Goal: Information Seeking & Learning: Learn about a topic

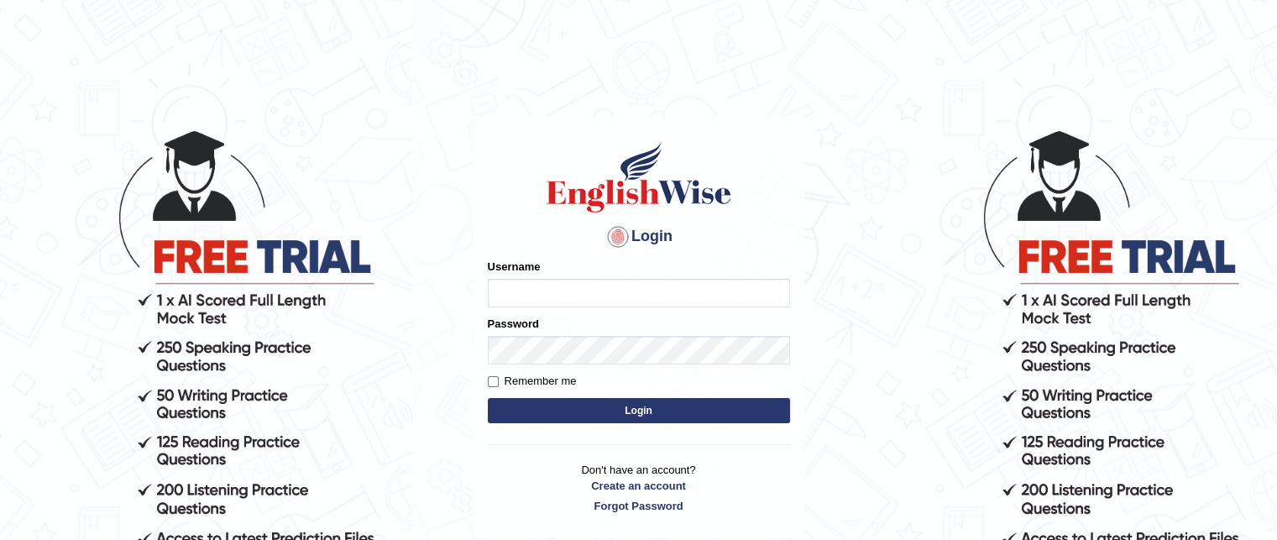
type input "grishmi_parramatta"
click at [527, 402] on button "Login" at bounding box center [639, 410] width 302 height 25
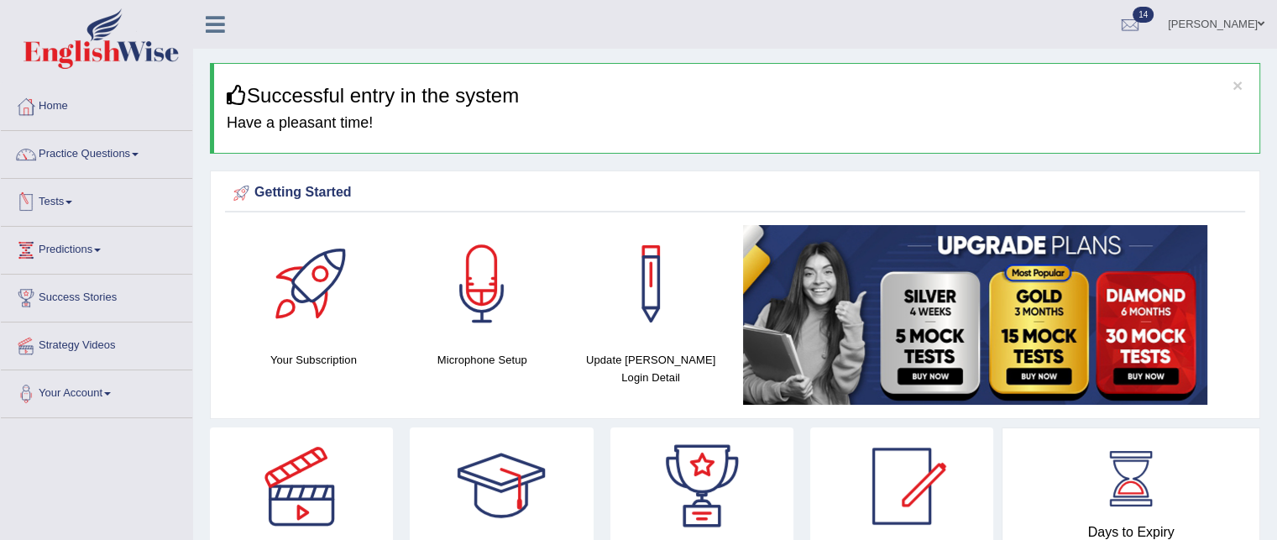
click at [47, 201] on link "Tests" at bounding box center [96, 200] width 191 height 42
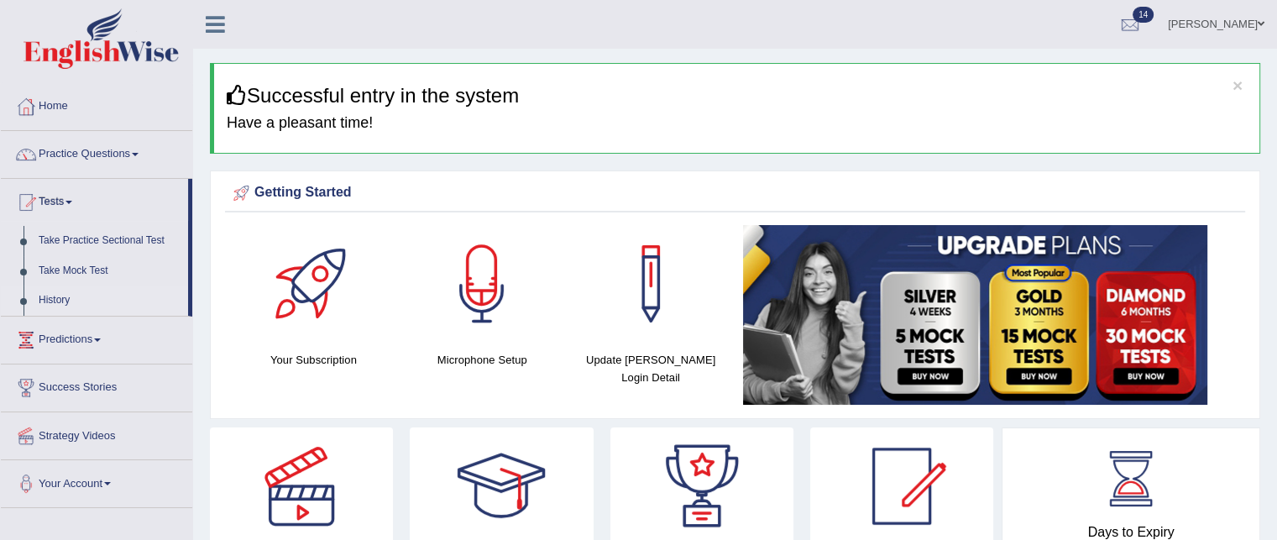
click at [53, 295] on link "History" at bounding box center [109, 300] width 157 height 30
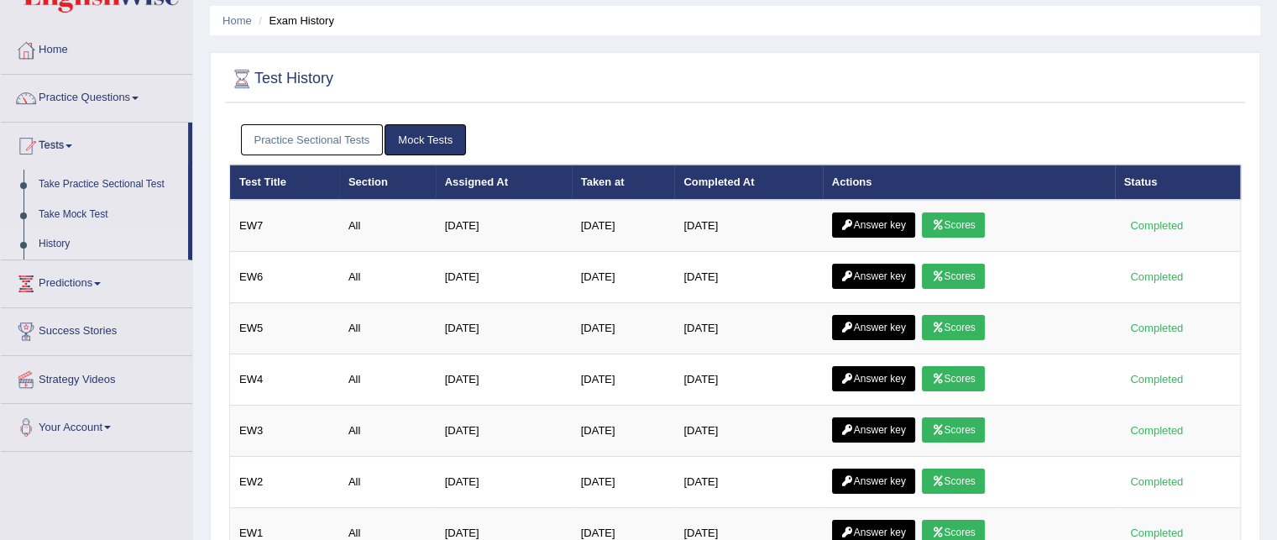
scroll to position [55, 0]
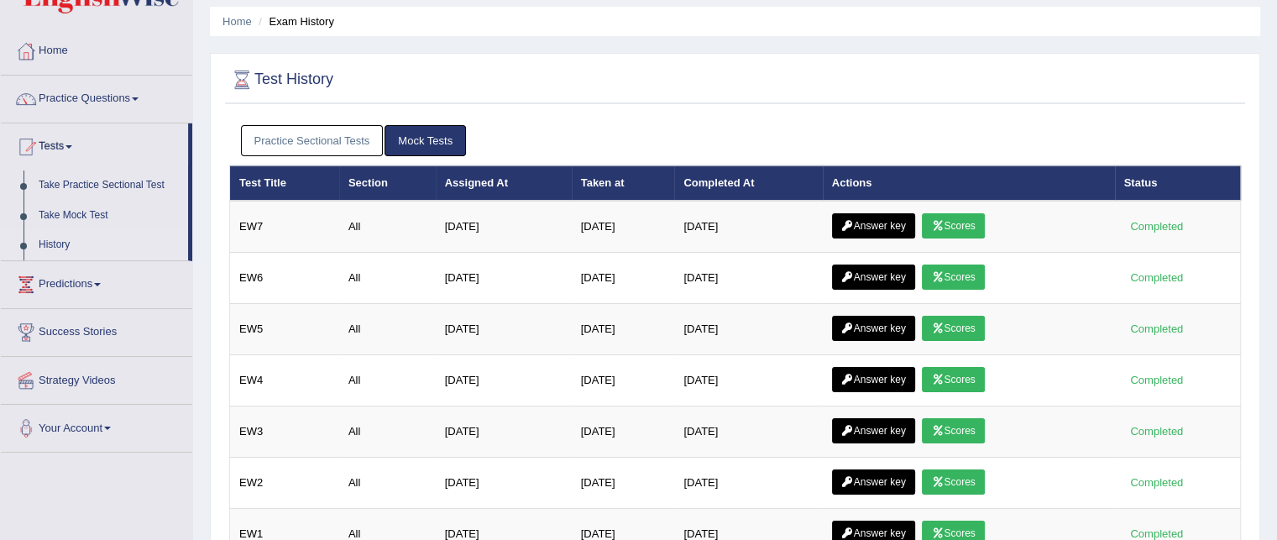
click at [313, 147] on link "Practice Sectional Tests" at bounding box center [312, 140] width 143 height 31
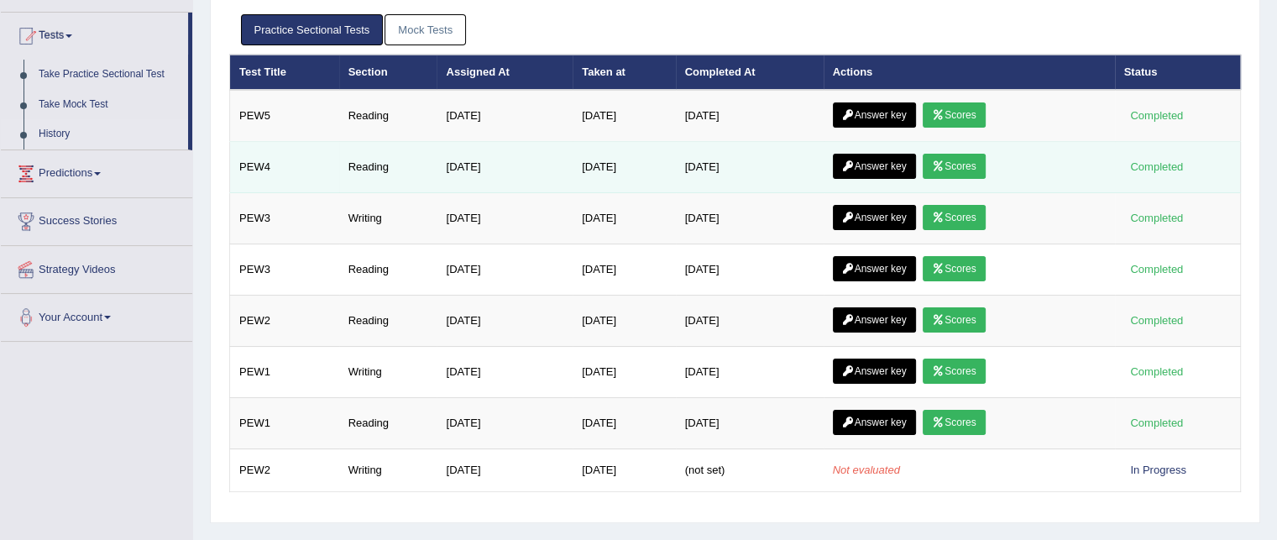
scroll to position [162, 0]
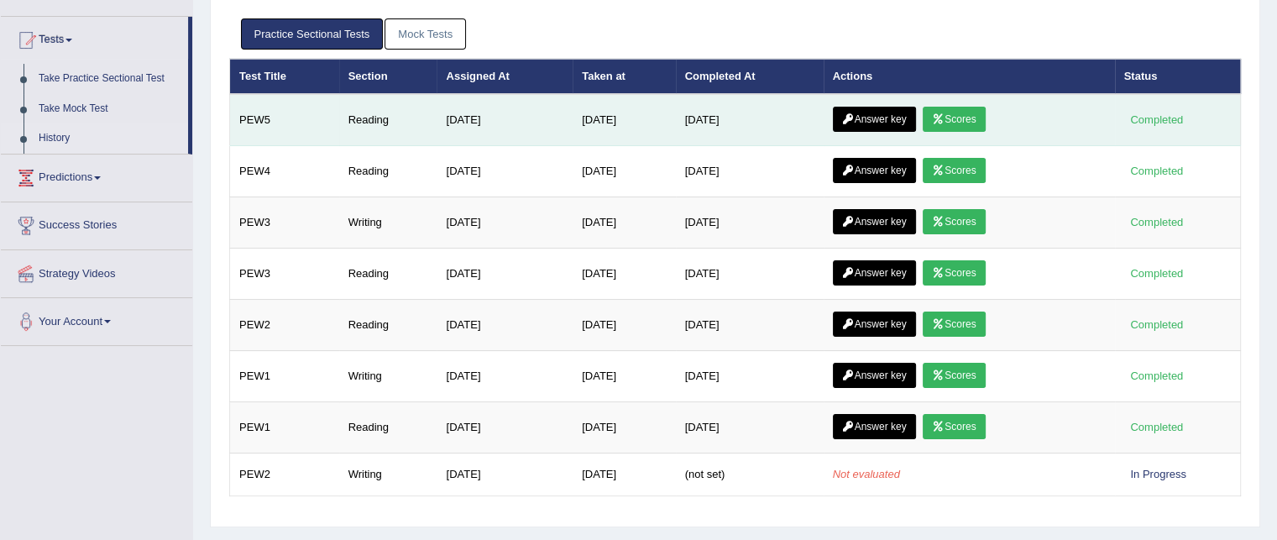
click at [954, 126] on link "Scores" at bounding box center [953, 119] width 62 height 25
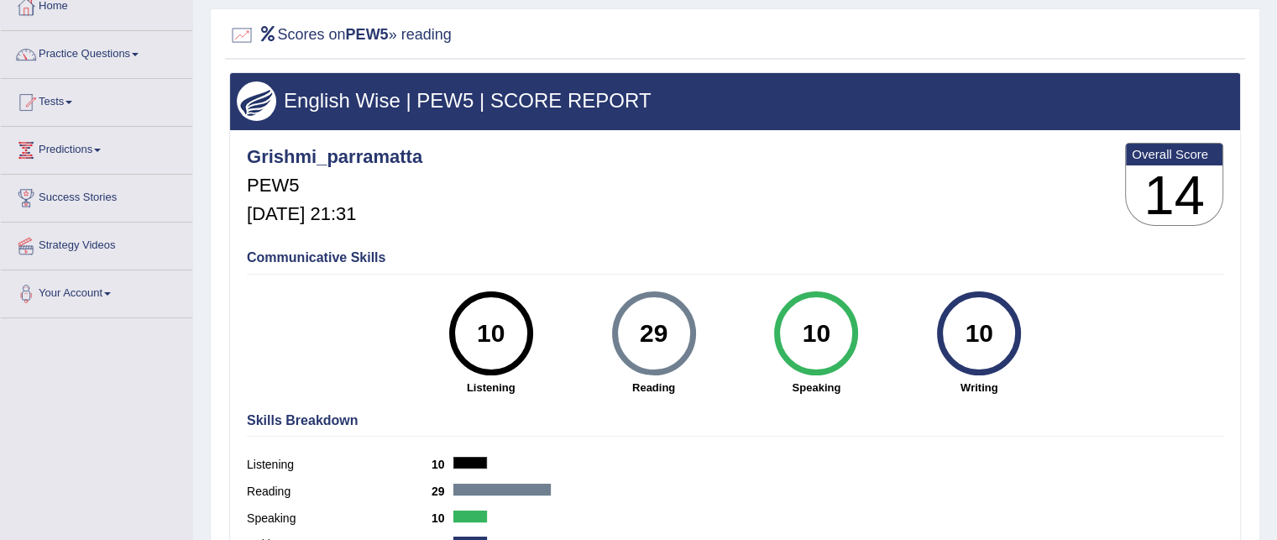
scroll to position [95, 0]
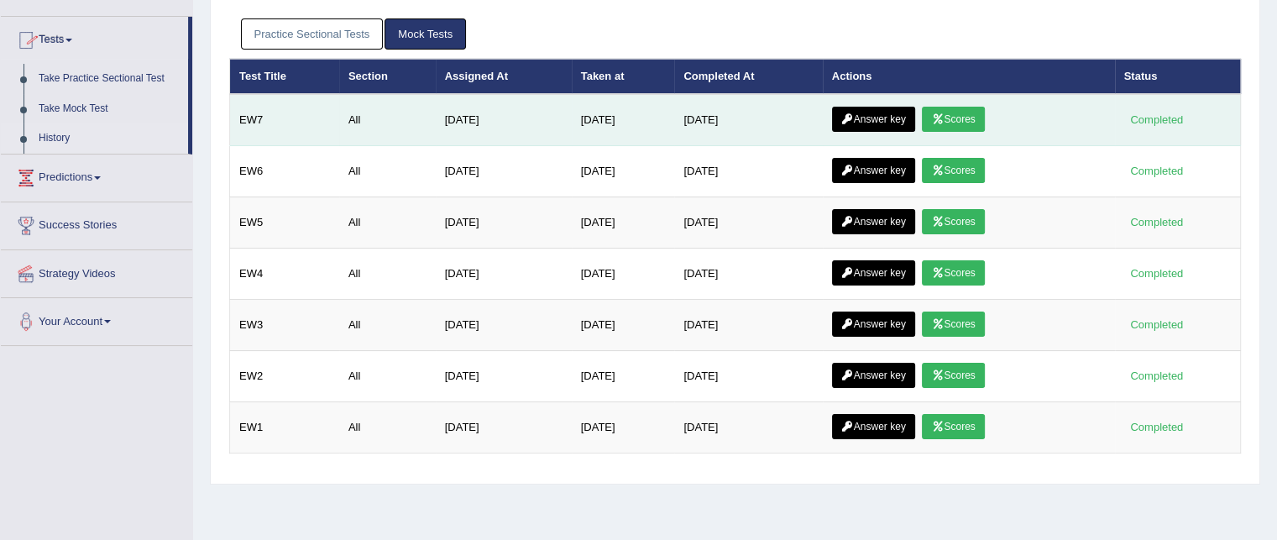
click at [866, 123] on link "Answer key" at bounding box center [873, 119] width 83 height 25
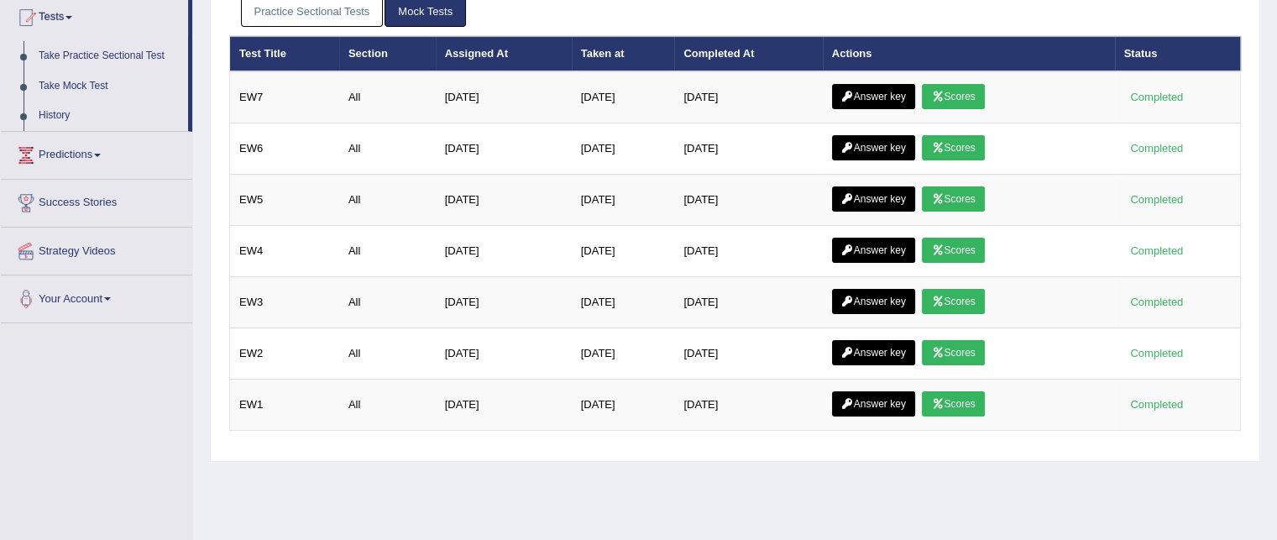
scroll to position [162, 0]
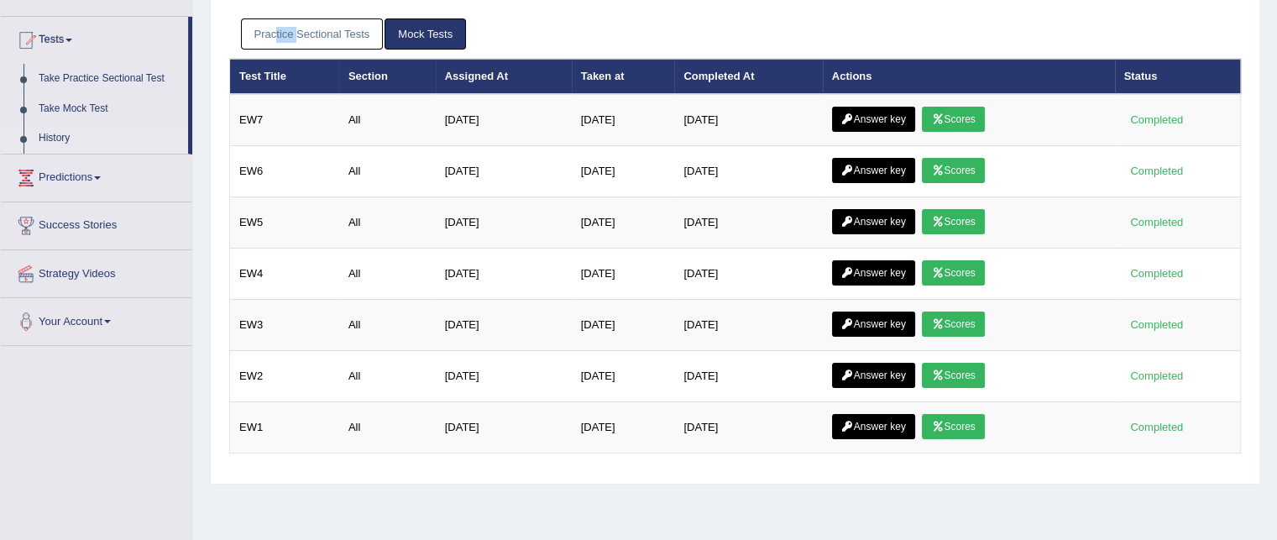
drag, startPoint x: 295, startPoint y: 11, endPoint x: 274, endPoint y: 39, distance: 35.3
click at [274, 39] on div "Practice Sectional Tests Mock Tests" at bounding box center [734, 34] width 1011 height 49
click at [274, 39] on link "Practice Sectional Tests" at bounding box center [312, 33] width 143 height 31
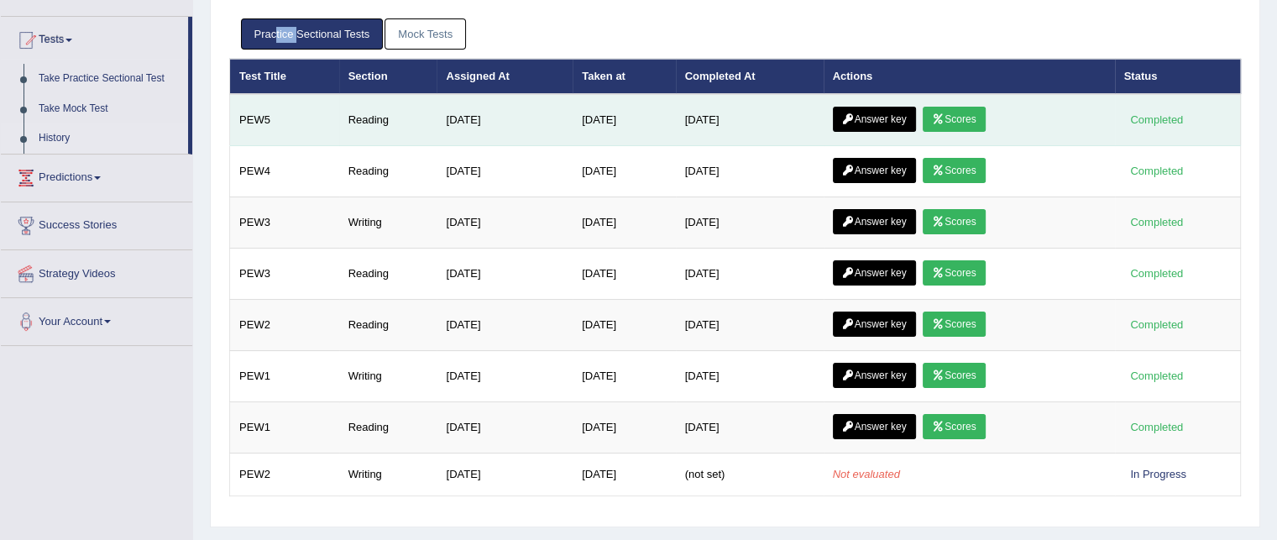
click at [892, 113] on link "Answer key" at bounding box center [874, 119] width 83 height 25
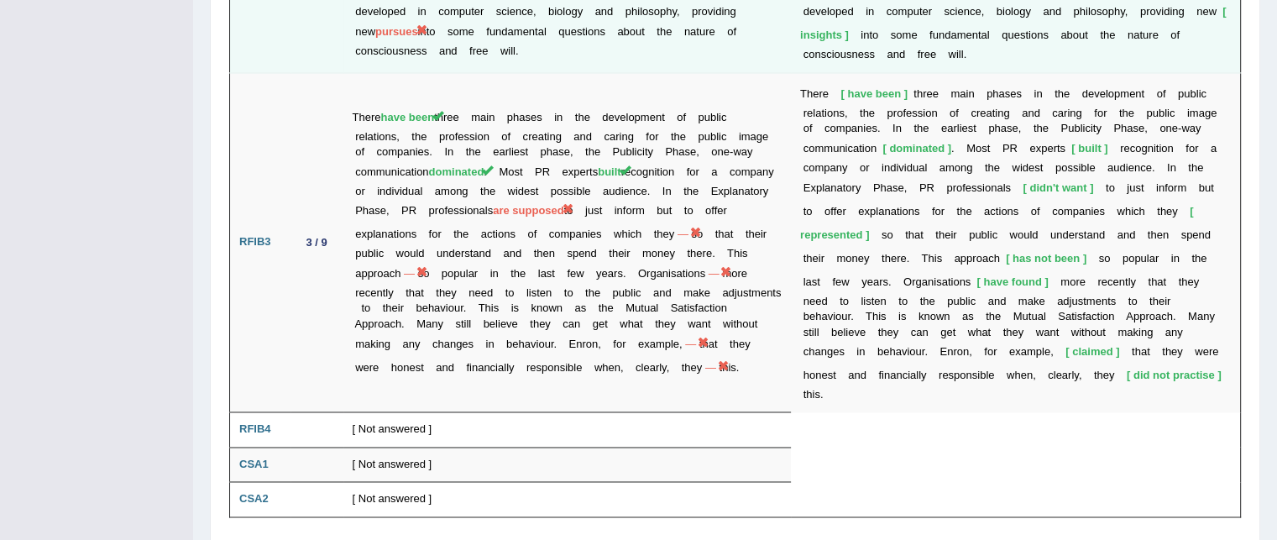
scroll to position [2569, 0]
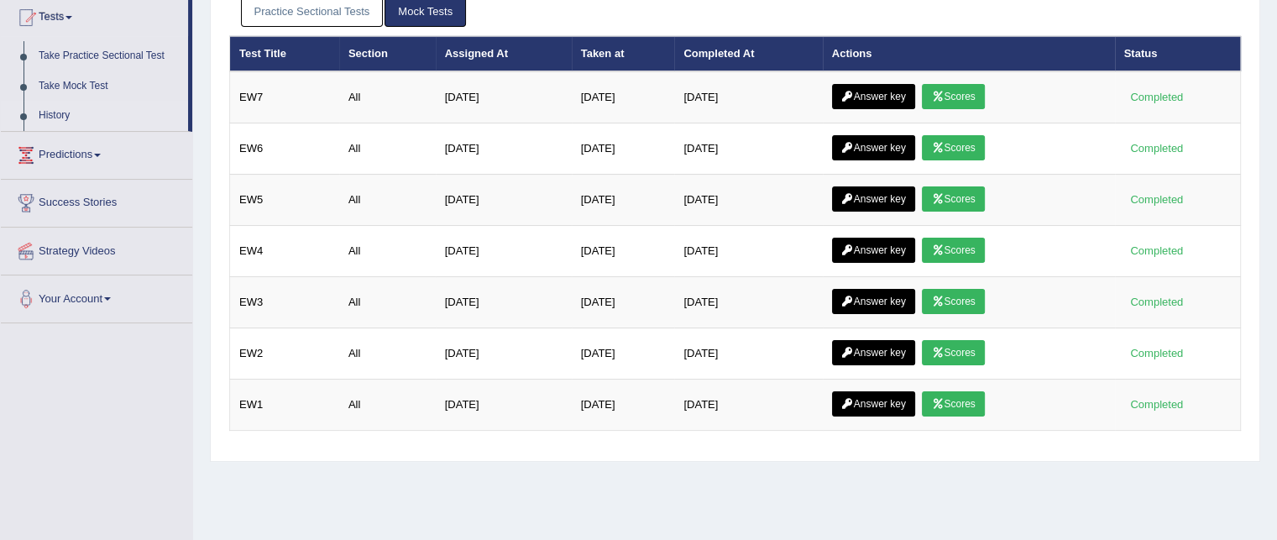
scroll to position [162, 0]
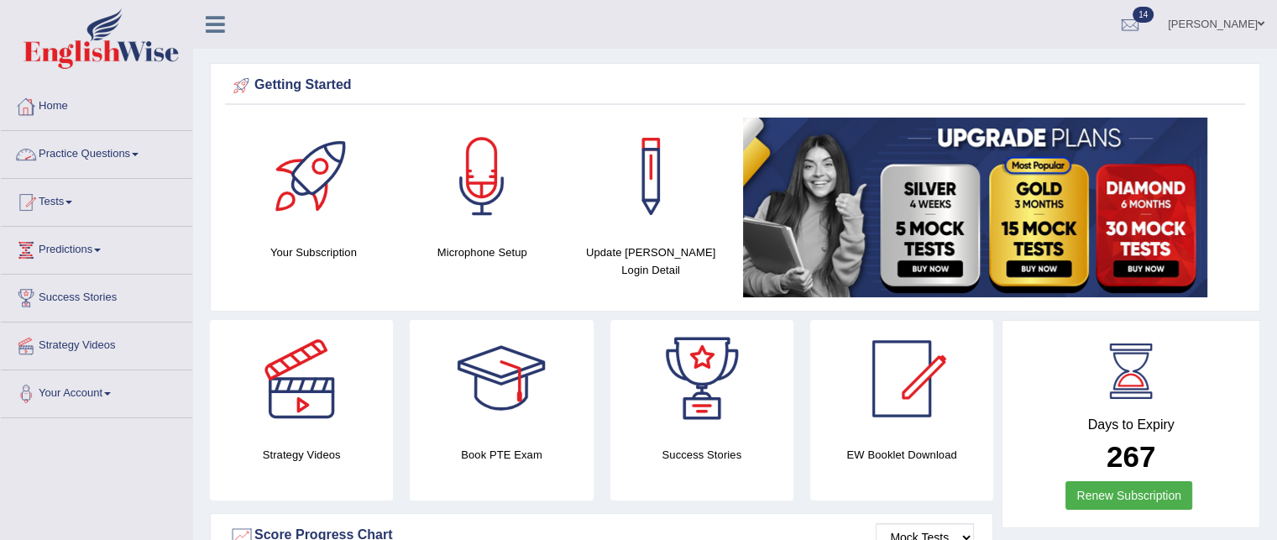
click at [84, 144] on link "Practice Questions" at bounding box center [96, 152] width 191 height 42
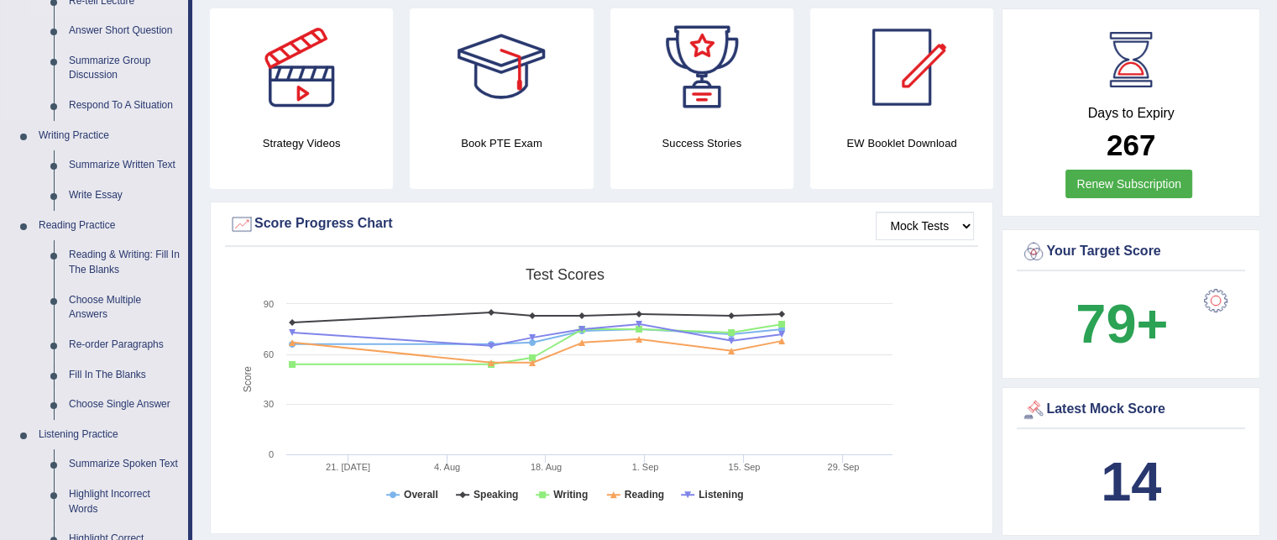
scroll to position [363, 0]
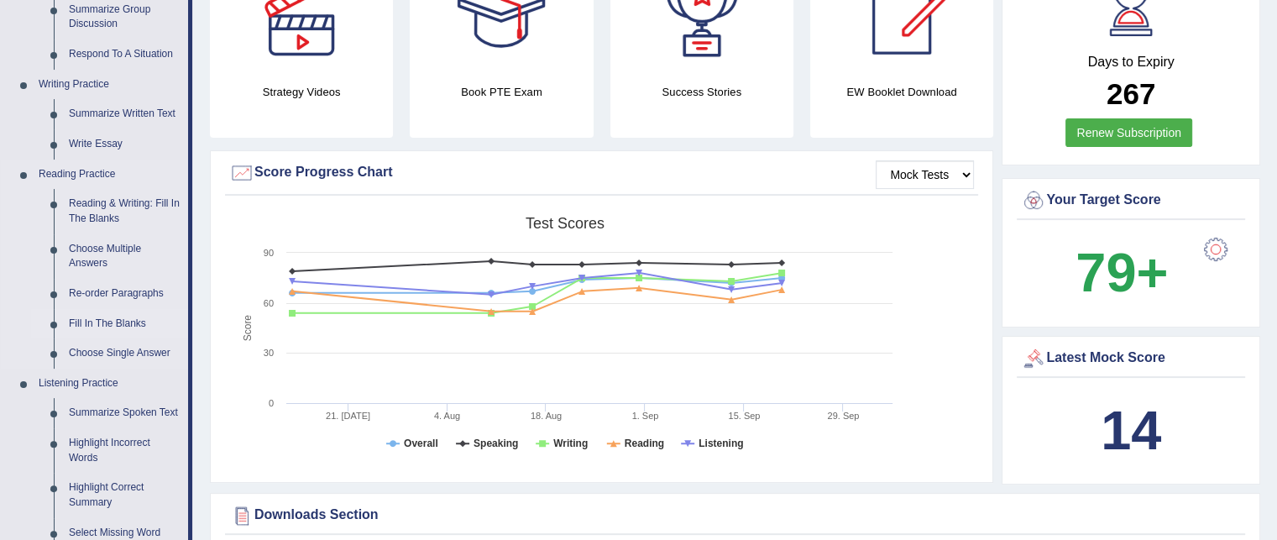
click at [89, 324] on link "Fill In The Blanks" at bounding box center [124, 324] width 127 height 30
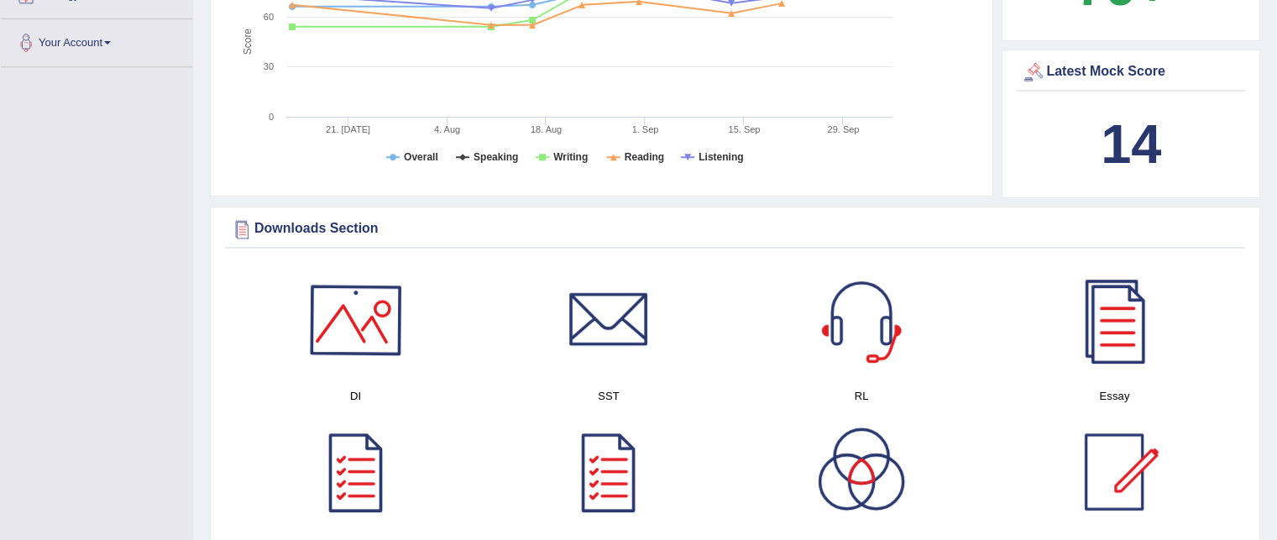
scroll to position [1255, 0]
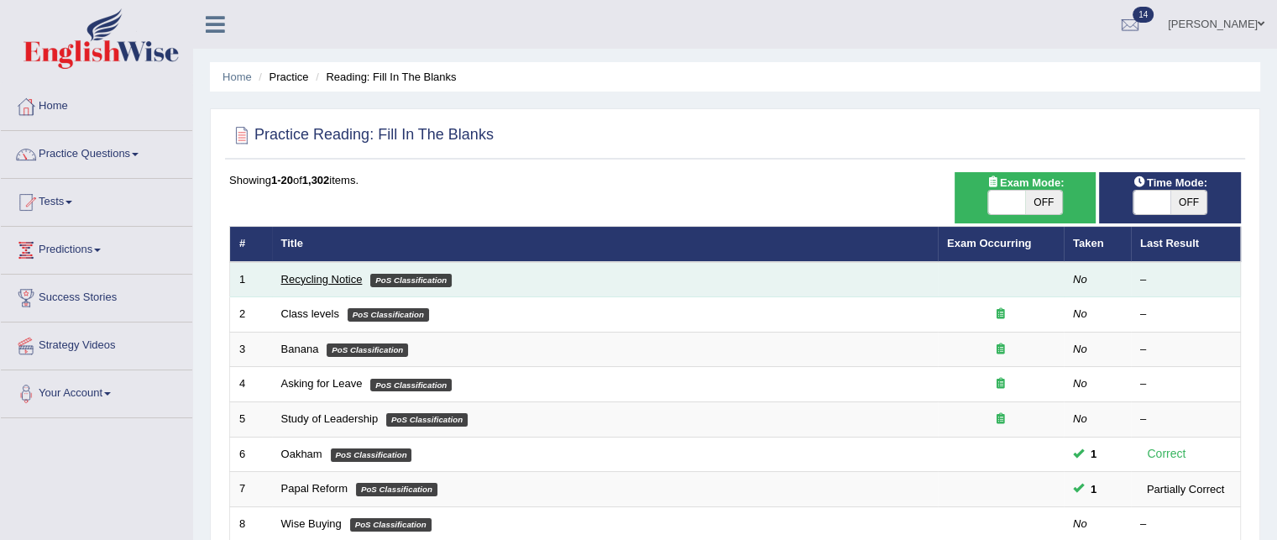
click at [333, 279] on link "Recycling Notice" at bounding box center [321, 279] width 81 height 13
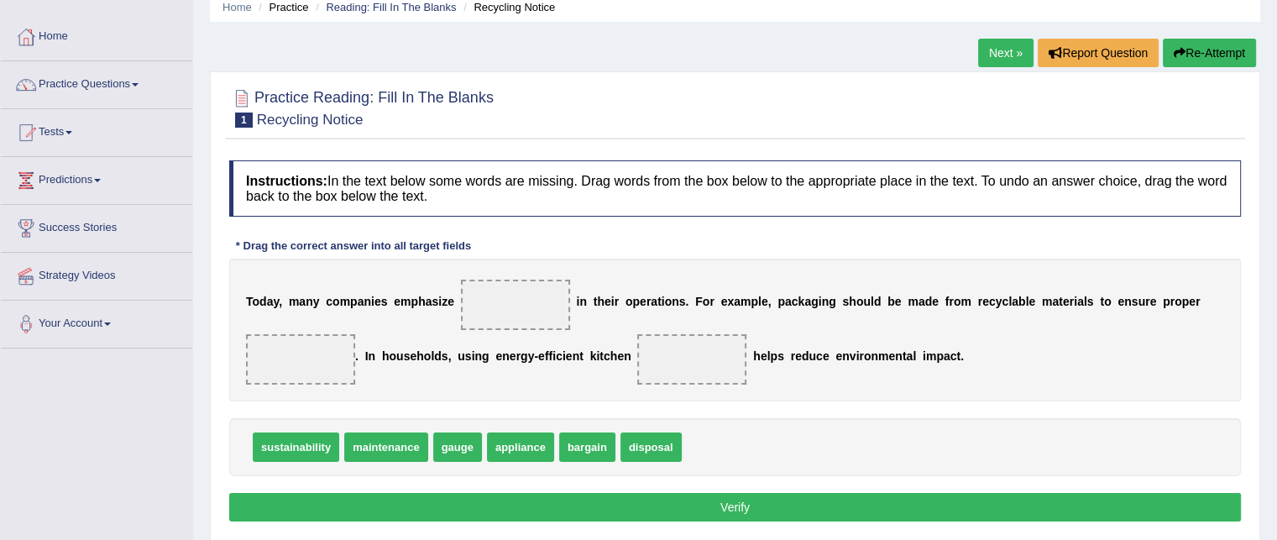
scroll to position [124, 0]
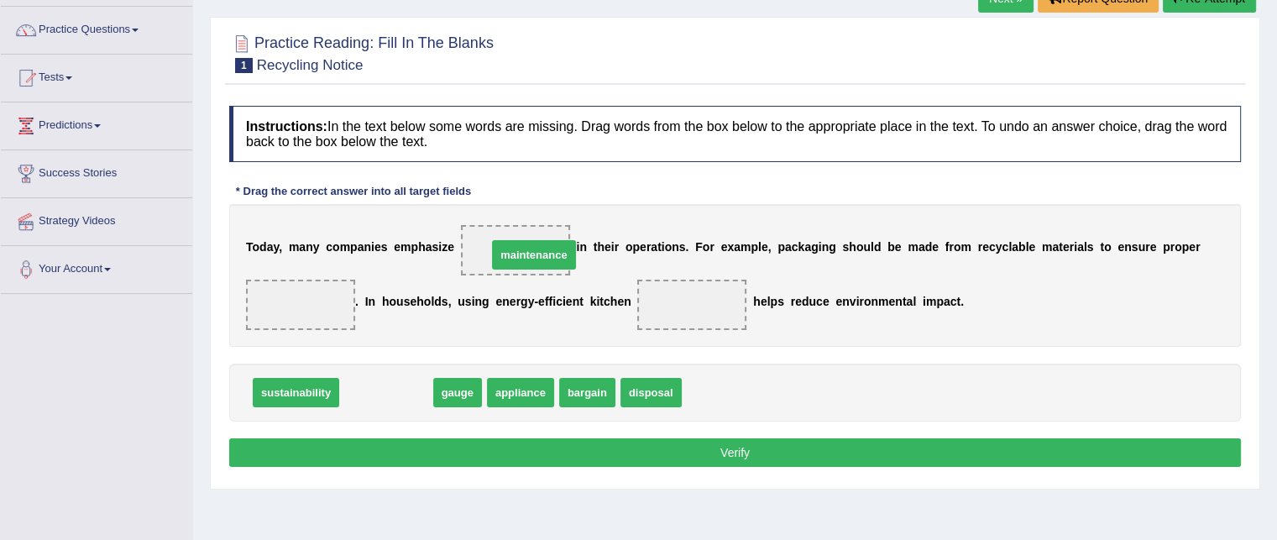
drag, startPoint x: 407, startPoint y: 382, endPoint x: 555, endPoint y: 245, distance: 201.4
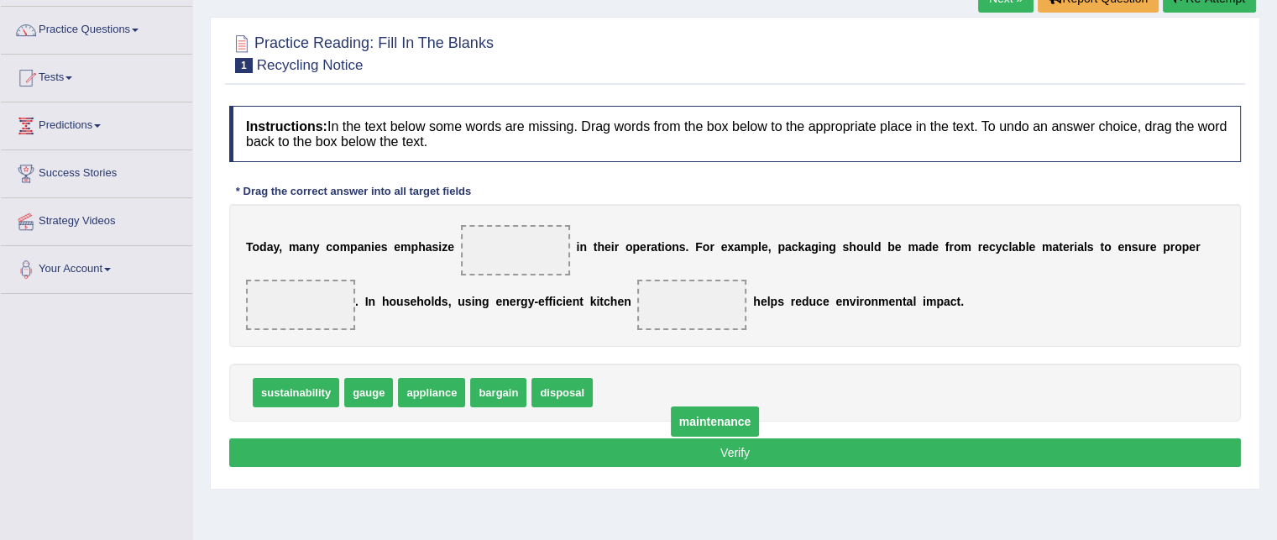
drag, startPoint x: 497, startPoint y: 248, endPoint x: 665, endPoint y: 414, distance: 236.2
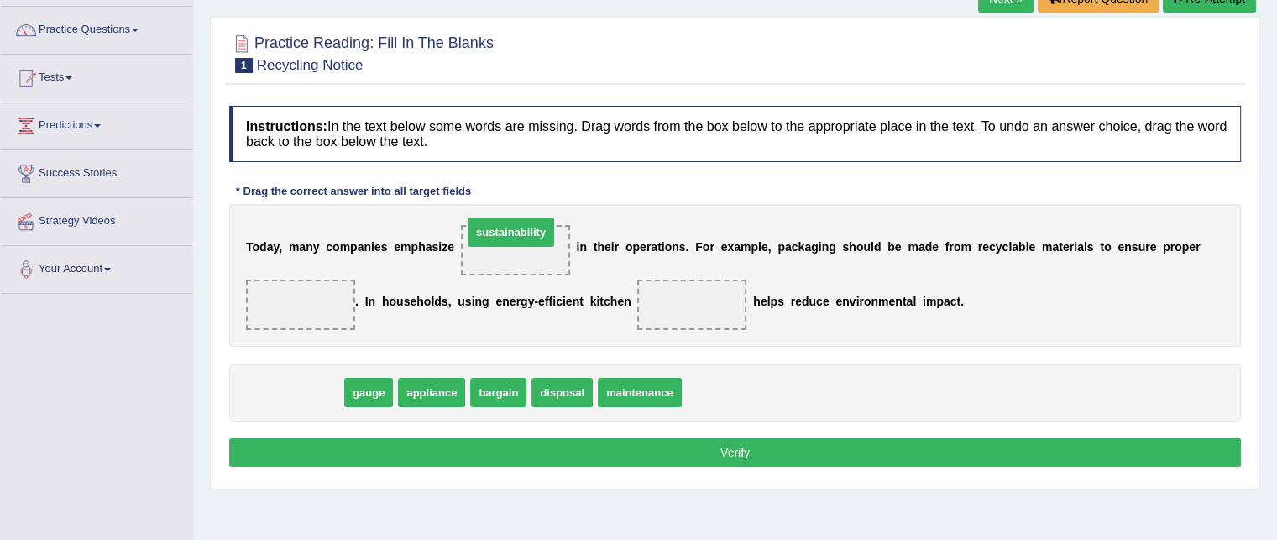
drag, startPoint x: 316, startPoint y: 395, endPoint x: 530, endPoint y: 234, distance: 268.1
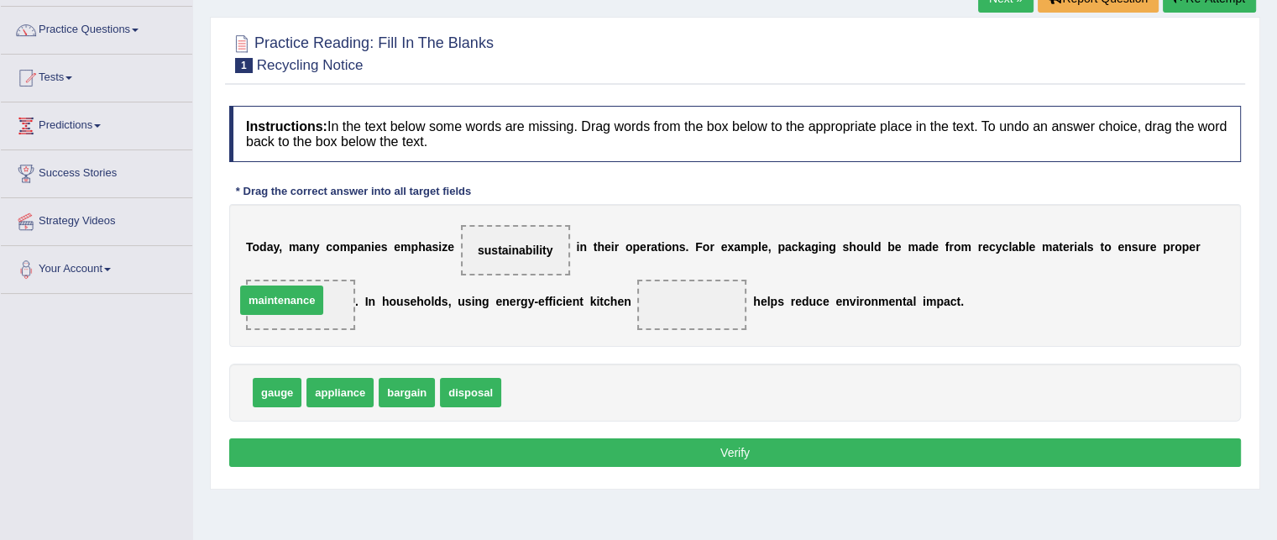
drag, startPoint x: 578, startPoint y: 384, endPoint x: 320, endPoint y: 290, distance: 275.1
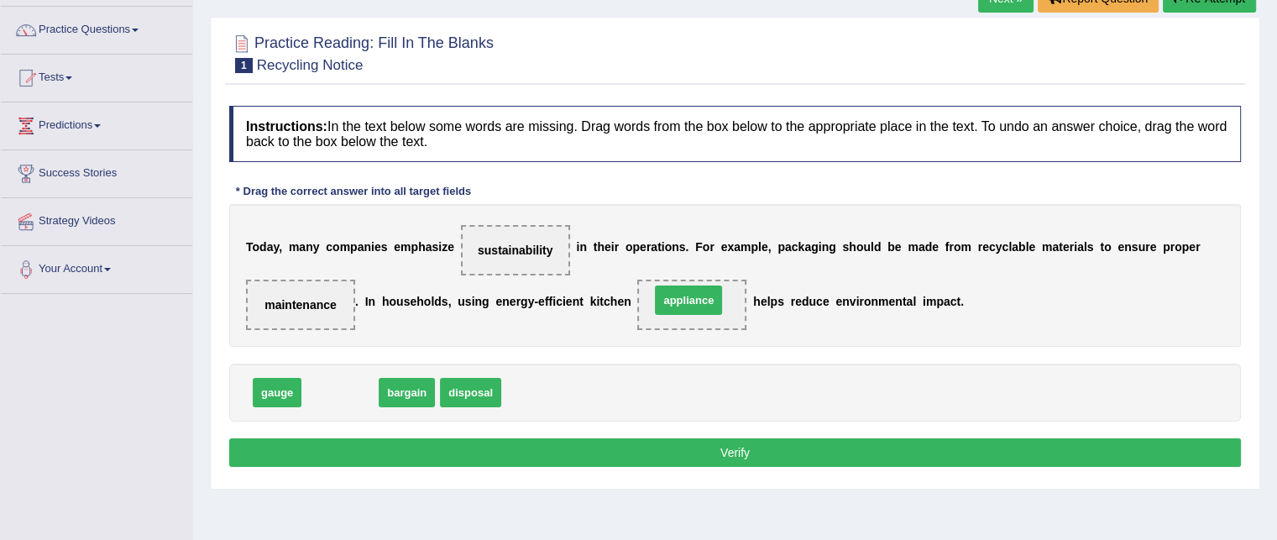
drag, startPoint x: 353, startPoint y: 382, endPoint x: 702, endPoint y: 290, distance: 360.4
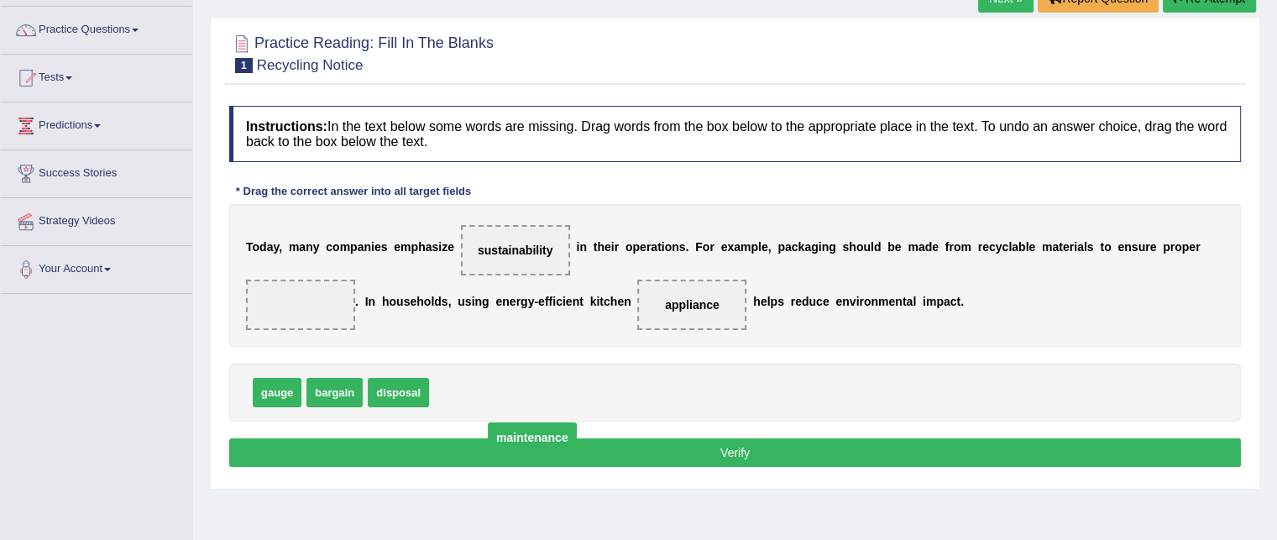
drag, startPoint x: 272, startPoint y: 306, endPoint x: 500, endPoint y: 442, distance: 265.7
click at [500, 442] on span "maintenance" at bounding box center [532, 437] width 89 height 30
drag, startPoint x: 308, startPoint y: 298, endPoint x: 517, endPoint y: 403, distance: 233.9
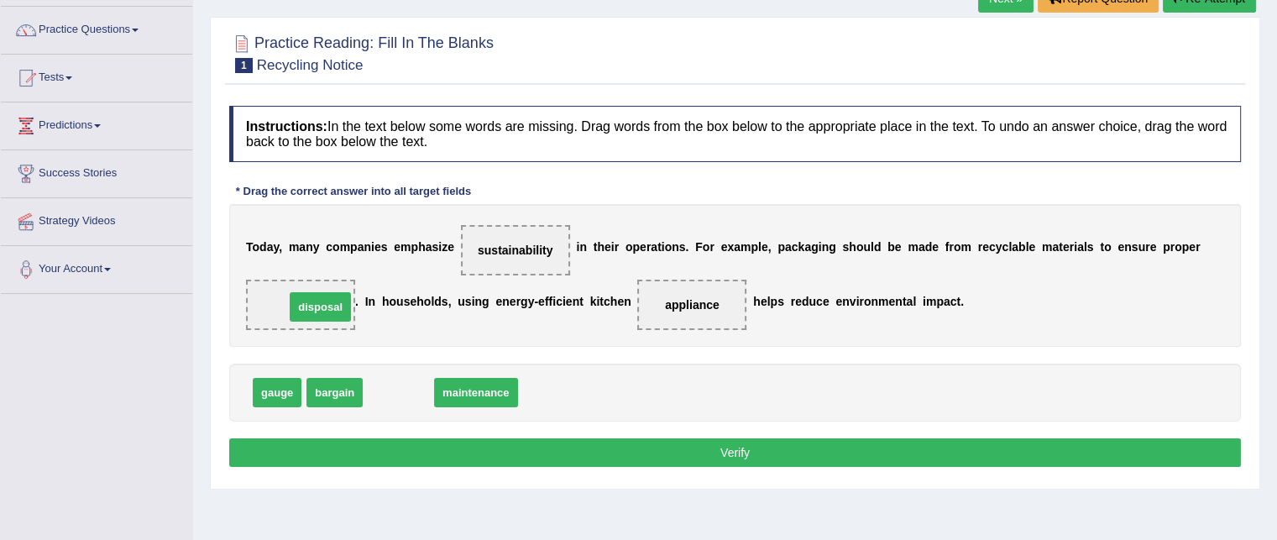
drag, startPoint x: 422, startPoint y: 389, endPoint x: 344, endPoint y: 304, distance: 115.9
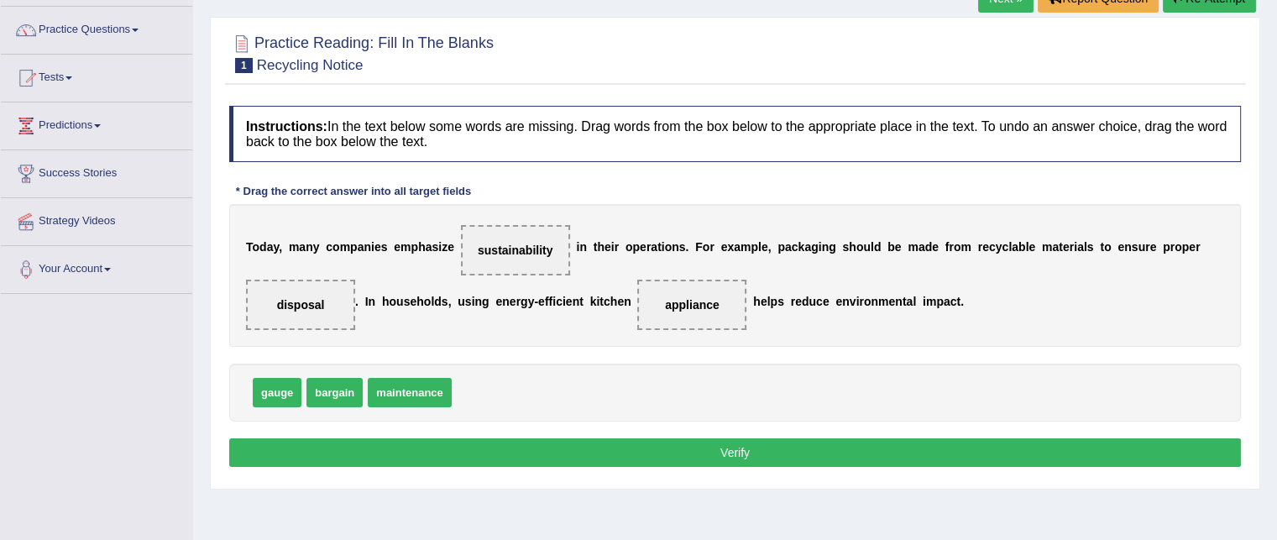
click at [368, 447] on button "Verify" at bounding box center [734, 452] width 1011 height 29
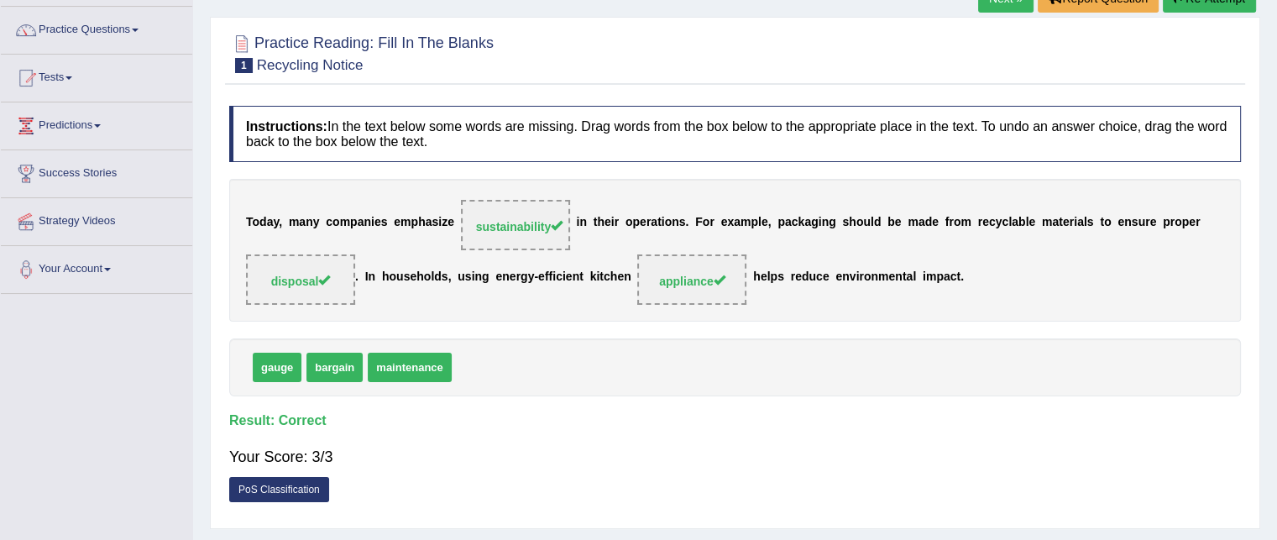
scroll to position [0, 0]
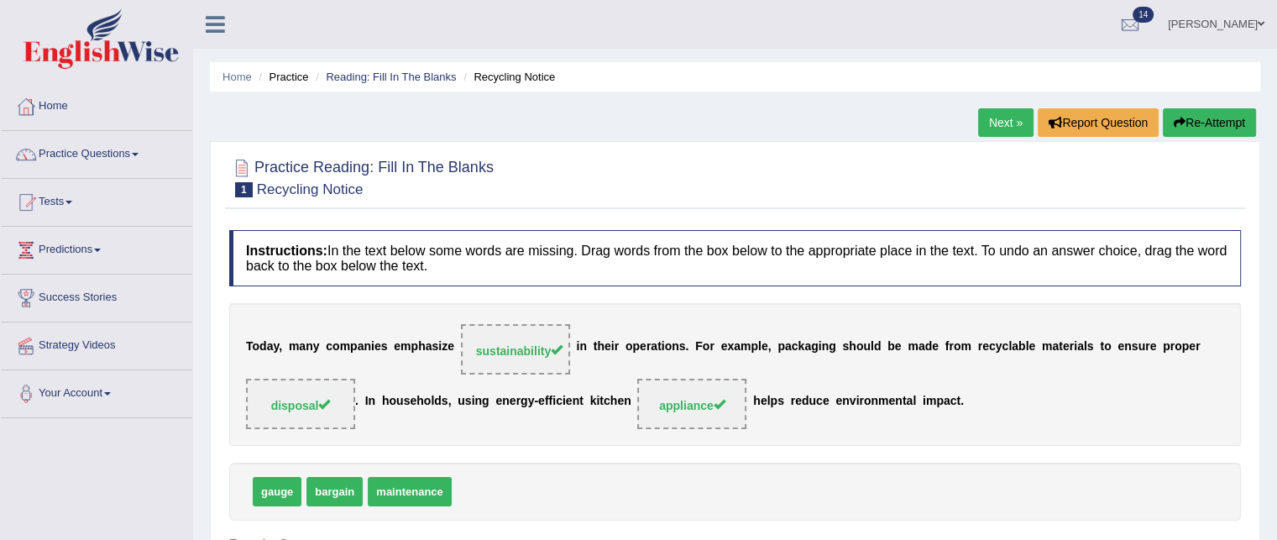
click at [990, 117] on link "Next »" at bounding box center [1005, 122] width 55 height 29
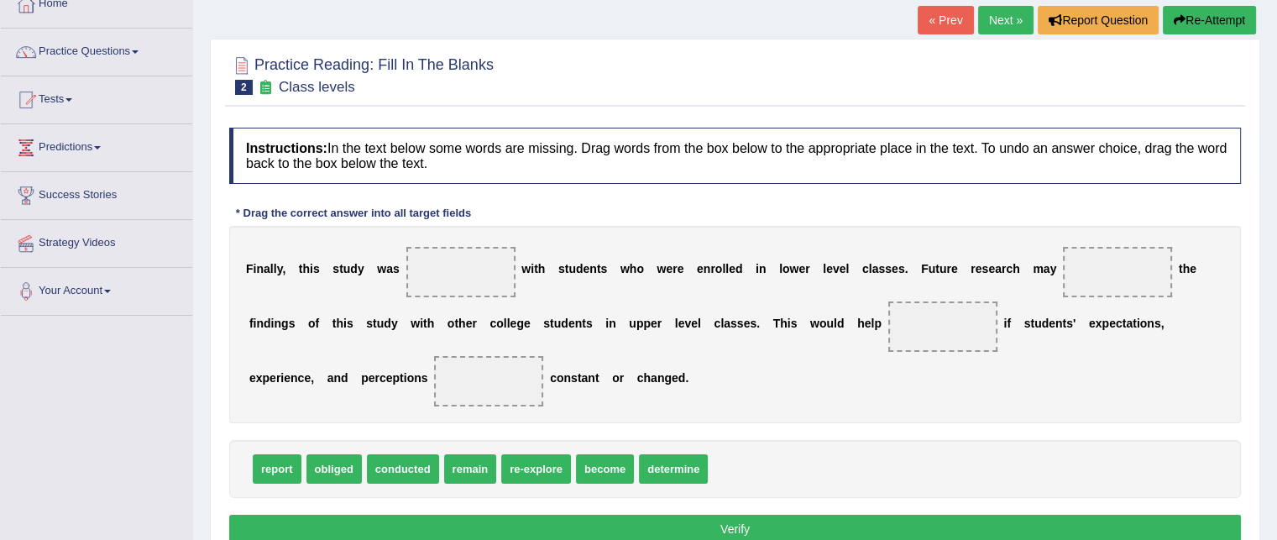
scroll to position [149, 0]
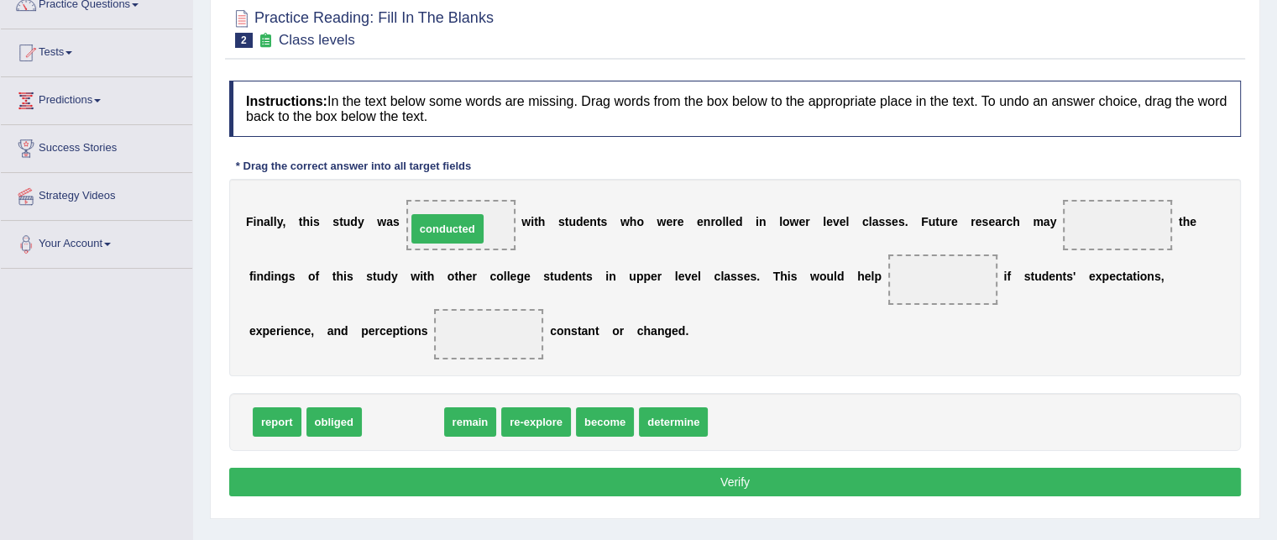
drag, startPoint x: 383, startPoint y: 414, endPoint x: 446, endPoint y: 217, distance: 207.1
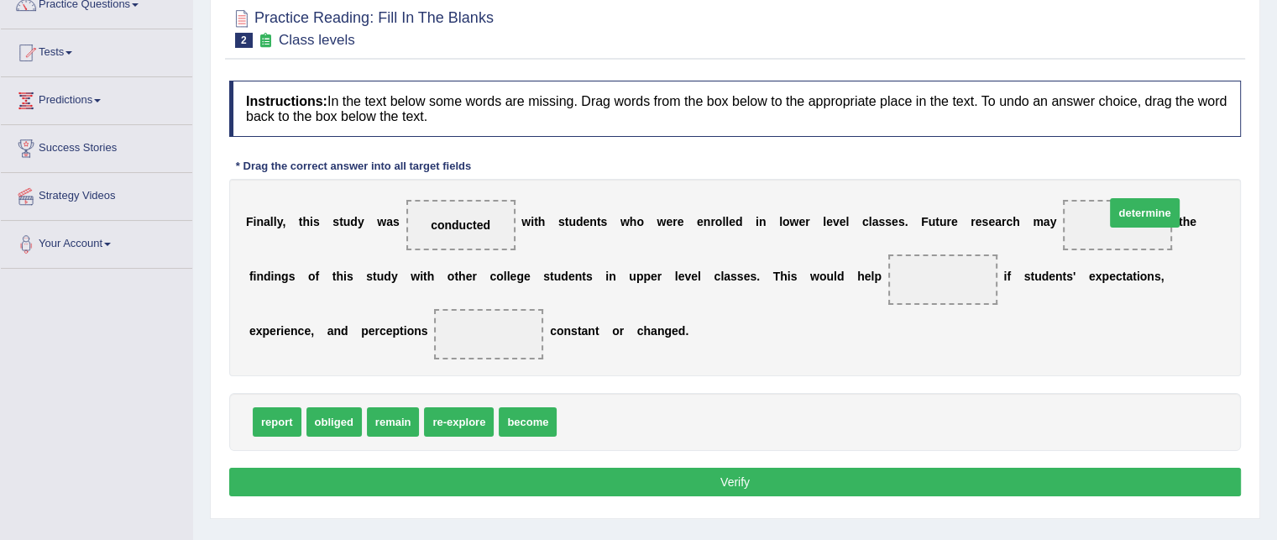
drag, startPoint x: 607, startPoint y: 426, endPoint x: 1155, endPoint y: 217, distance: 586.3
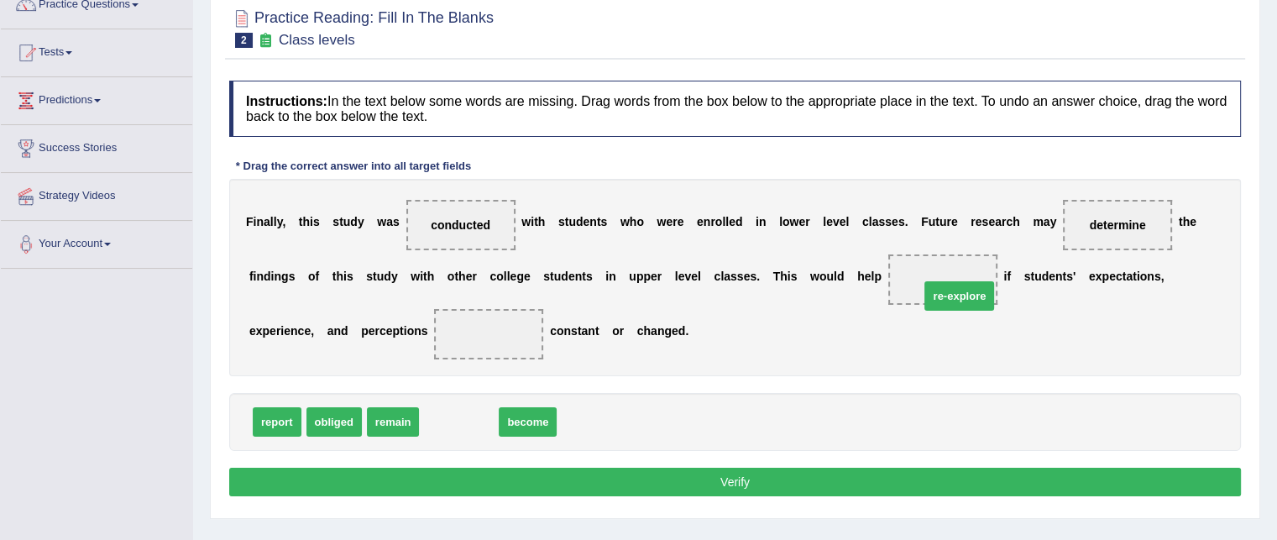
drag, startPoint x: 463, startPoint y: 414, endPoint x: 970, endPoint y: 288, distance: 522.4
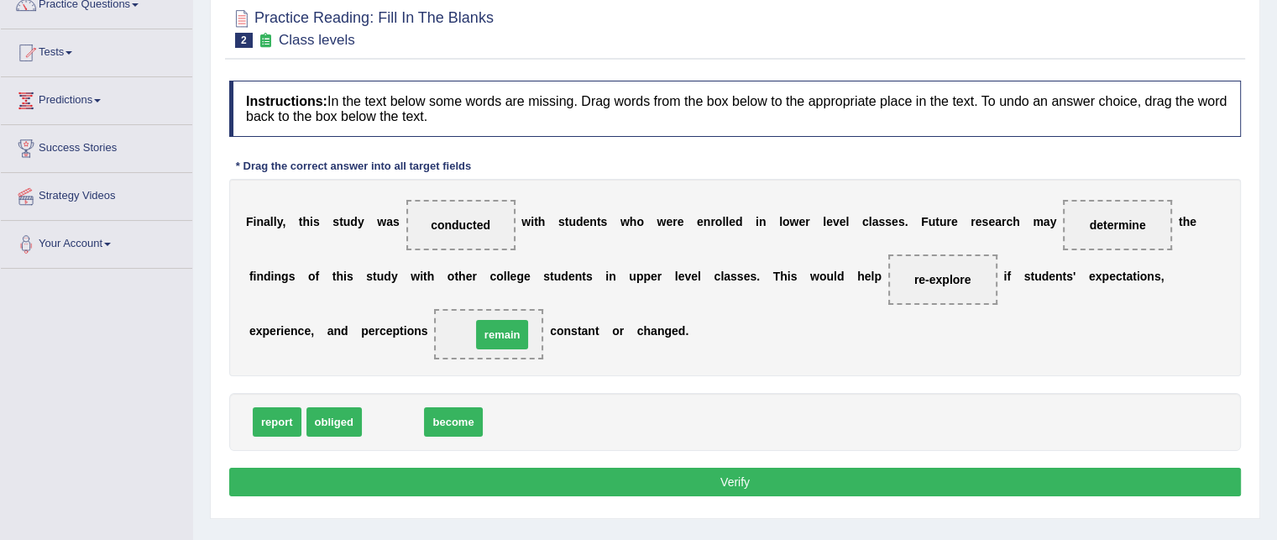
drag, startPoint x: 395, startPoint y: 420, endPoint x: 502, endPoint y: 333, distance: 137.3
click at [572, 479] on button "Verify" at bounding box center [734, 482] width 1011 height 29
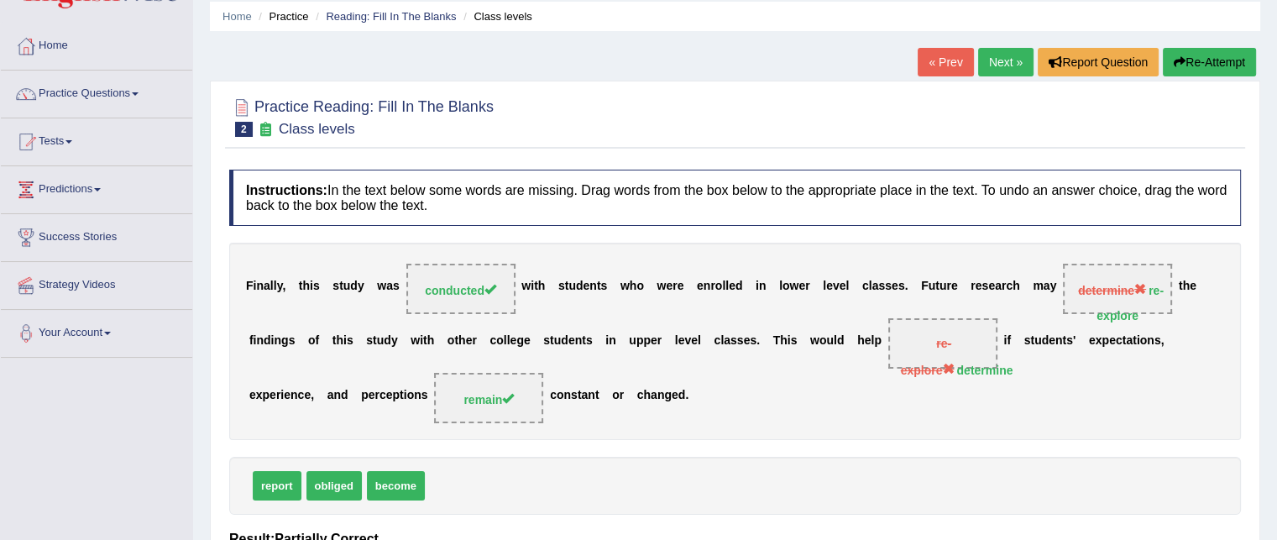
scroll to position [0, 0]
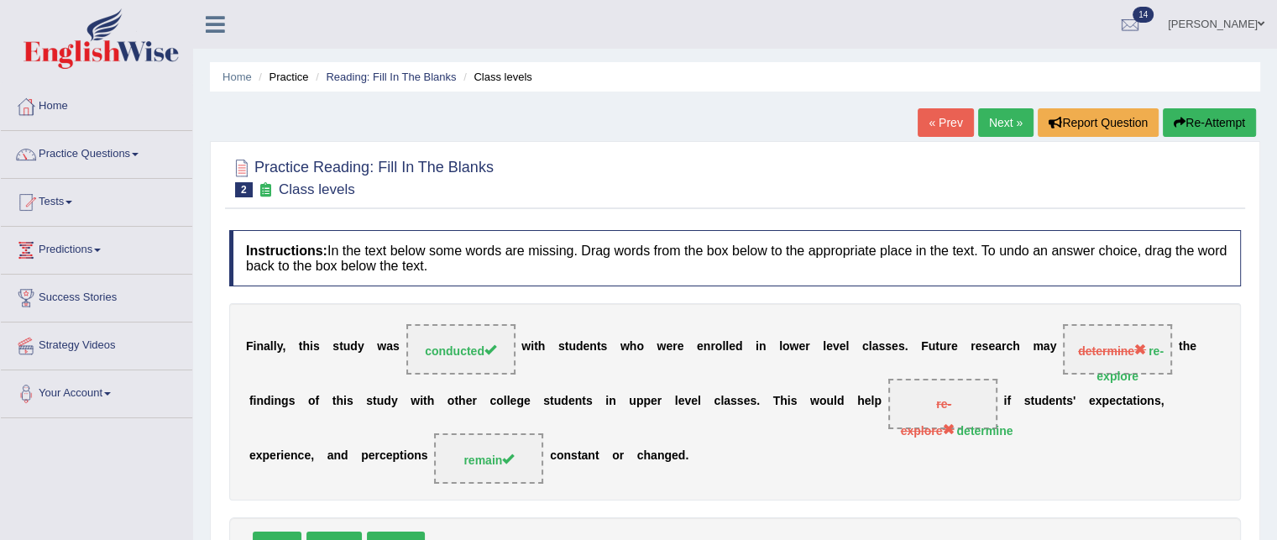
click at [1000, 119] on link "Next »" at bounding box center [1005, 122] width 55 height 29
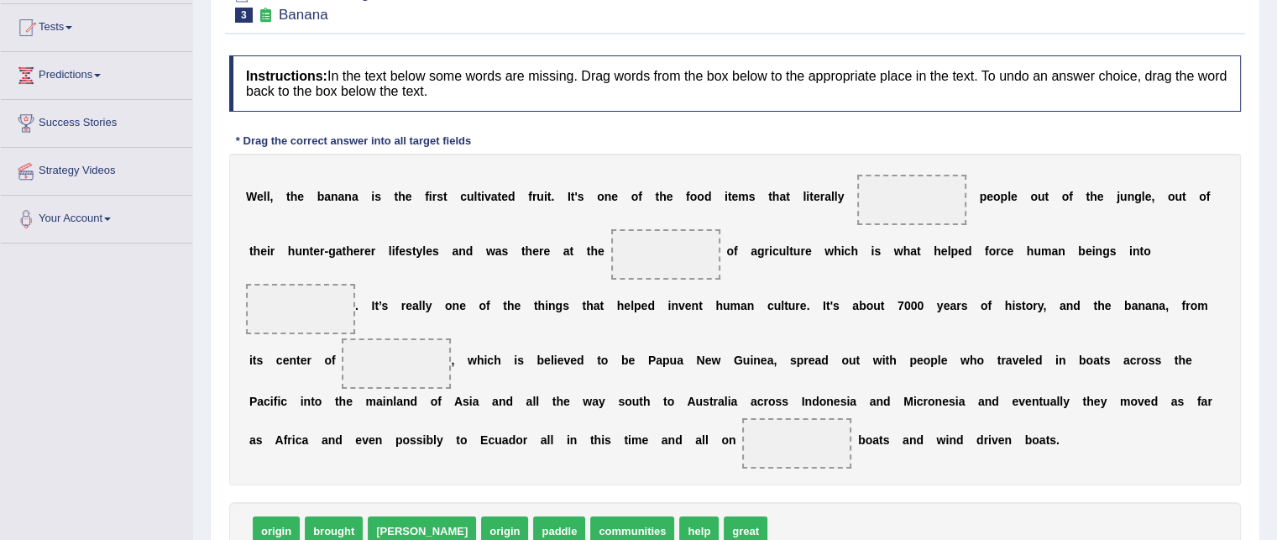
scroll to position [248, 0]
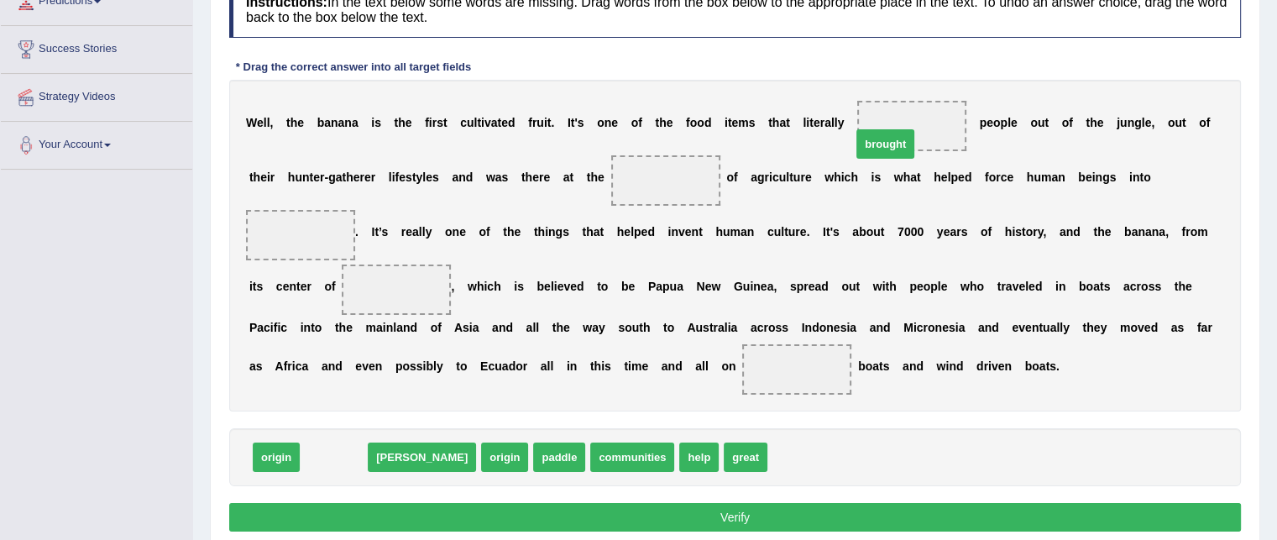
drag, startPoint x: 332, startPoint y: 450, endPoint x: 881, endPoint y: 143, distance: 629.8
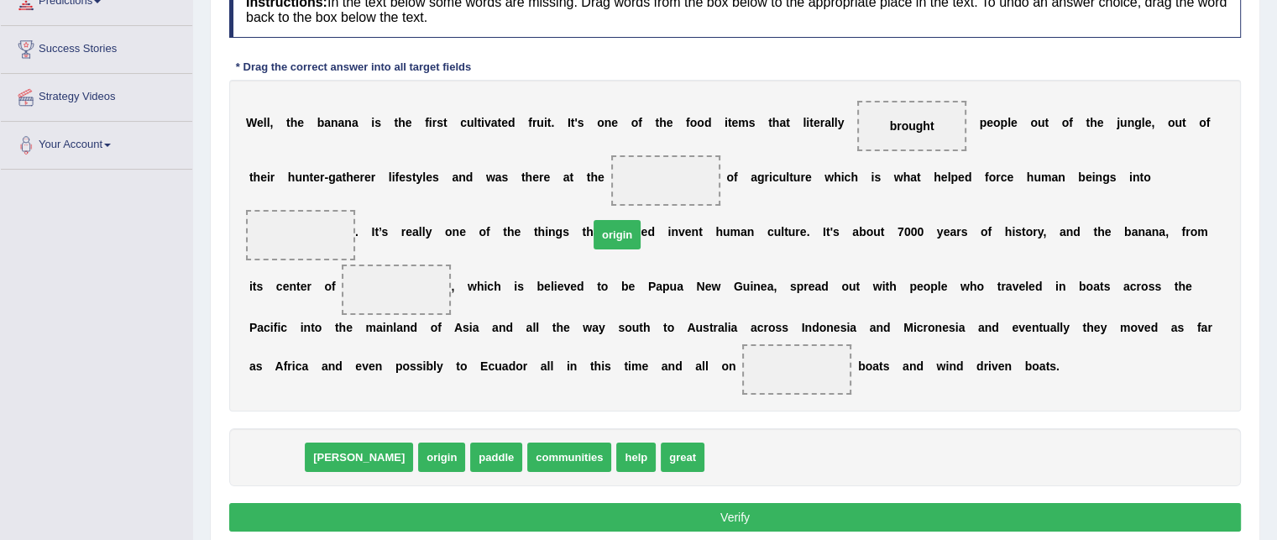
drag, startPoint x: 284, startPoint y: 450, endPoint x: 608, endPoint y: 205, distance: 406.3
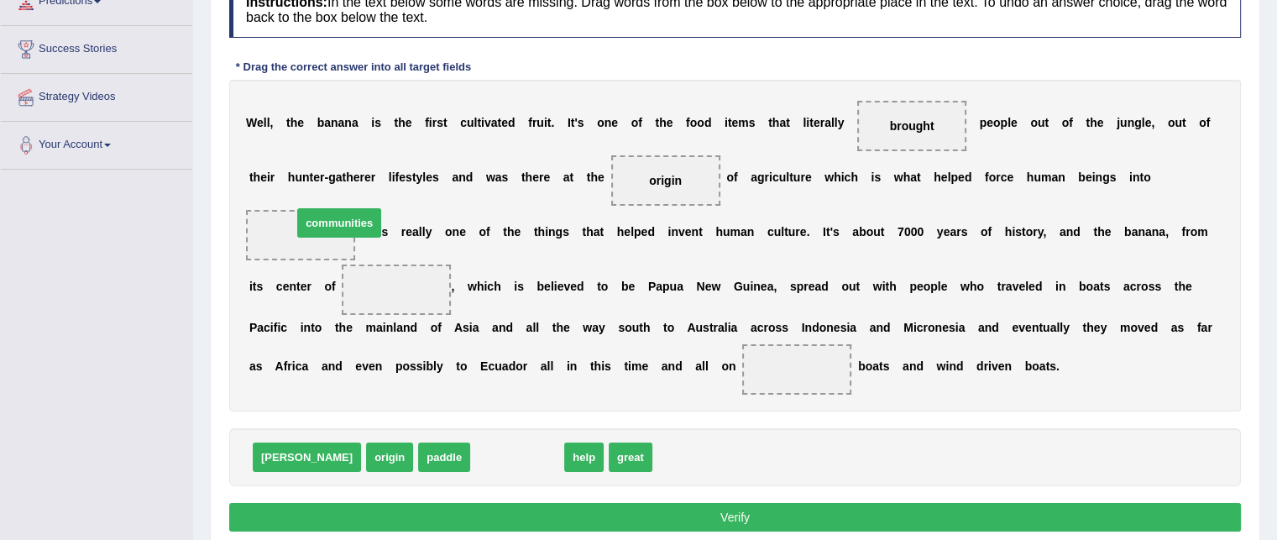
drag, startPoint x: 477, startPoint y: 455, endPoint x: 299, endPoint y: 221, distance: 294.1
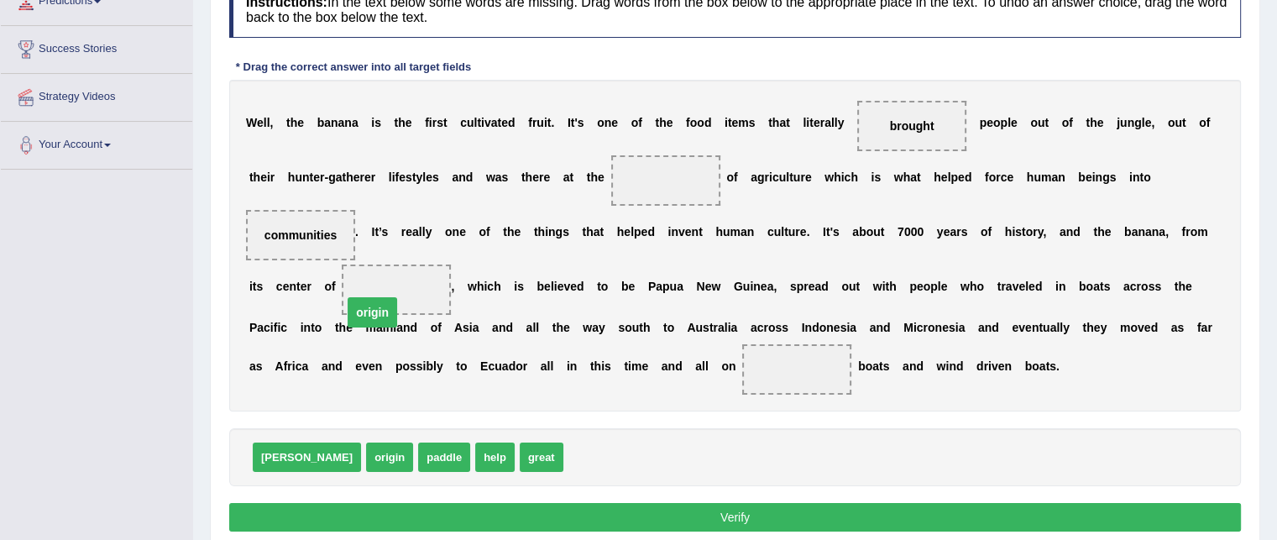
drag, startPoint x: 665, startPoint y: 171, endPoint x: 372, endPoint y: 301, distance: 320.5
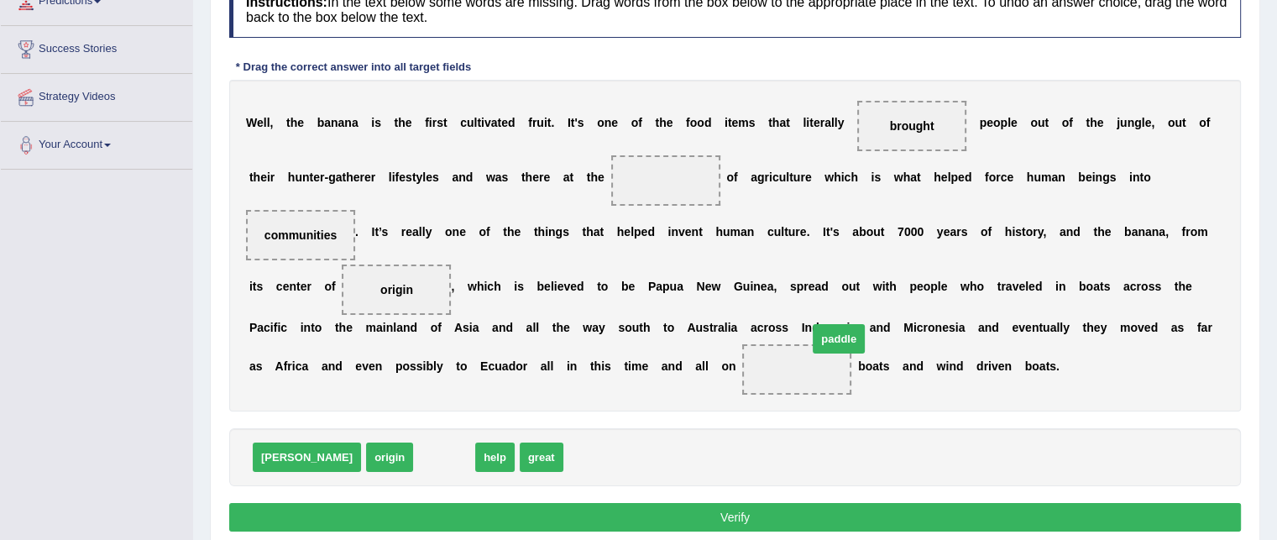
drag, startPoint x: 379, startPoint y: 449, endPoint x: 778, endPoint y: 336, distance: 414.5
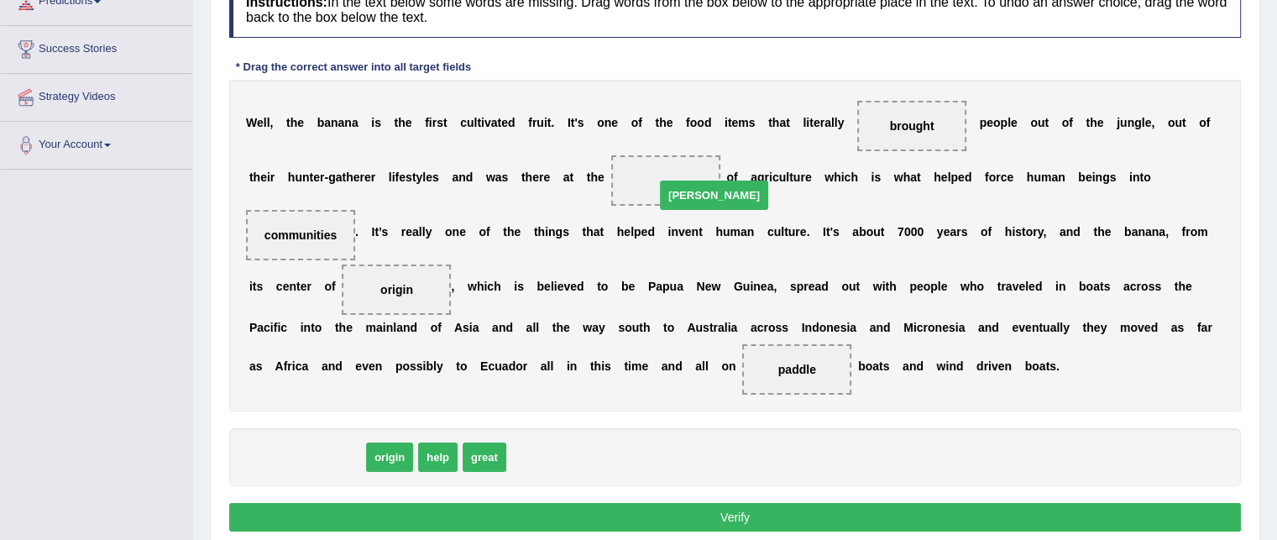
drag, startPoint x: 287, startPoint y: 448, endPoint x: 692, endPoint y: 187, distance: 482.2
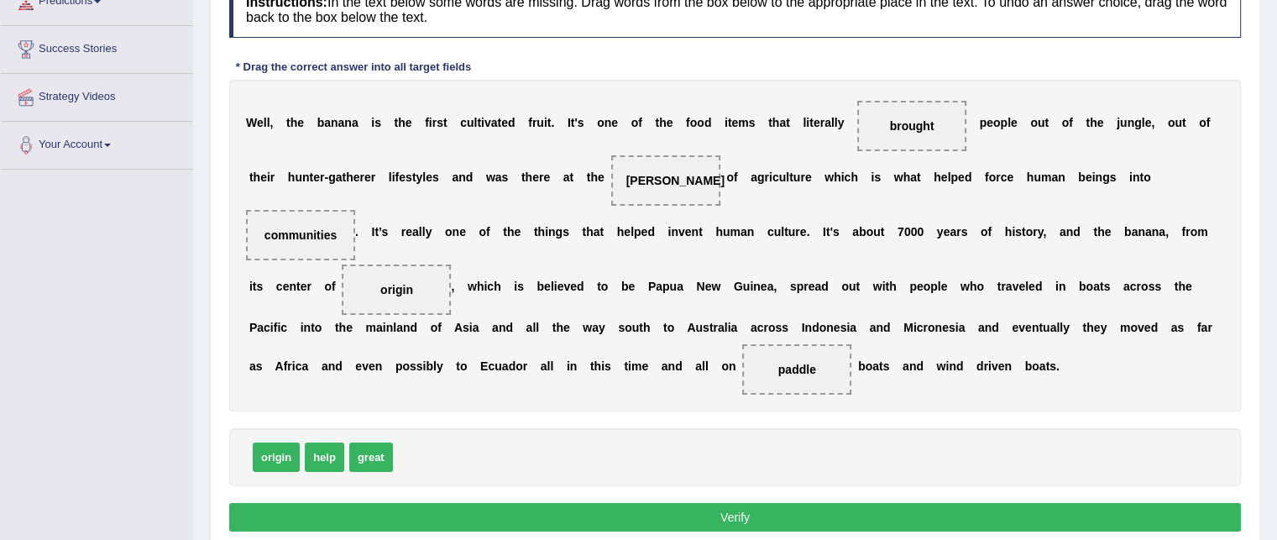
click at [525, 515] on button "Verify" at bounding box center [734, 517] width 1011 height 29
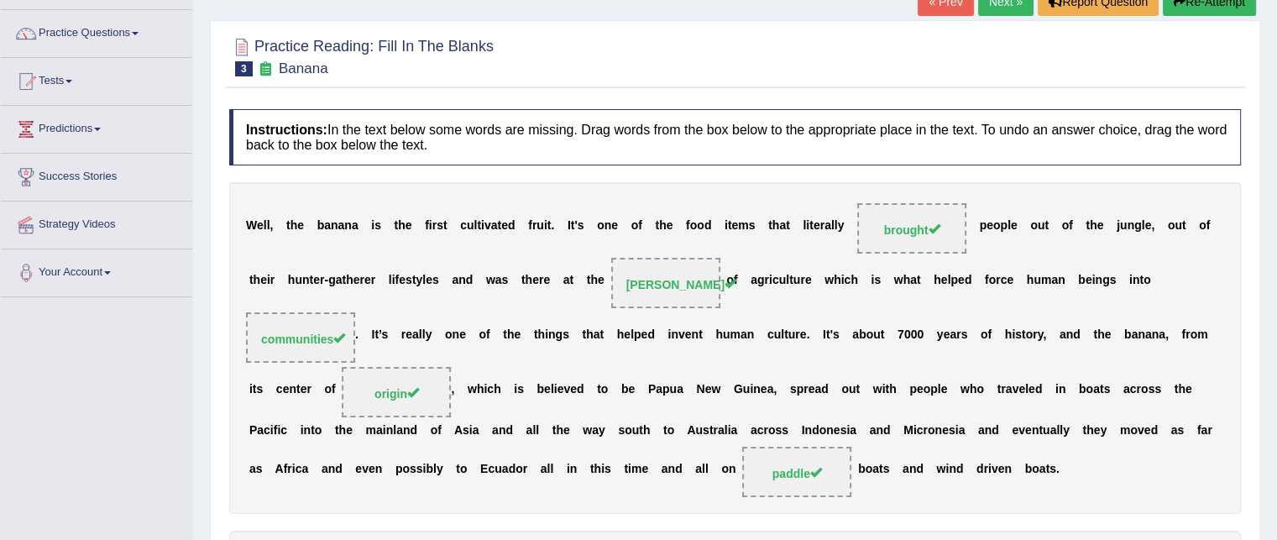
scroll to position [74, 0]
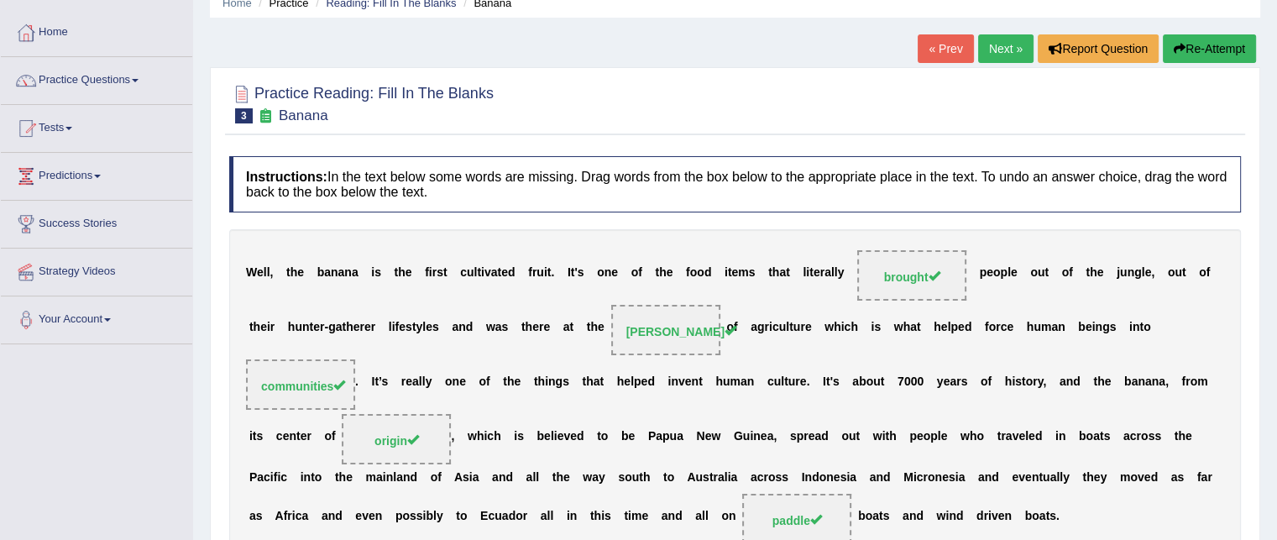
click at [986, 48] on link "Next »" at bounding box center [1005, 48] width 55 height 29
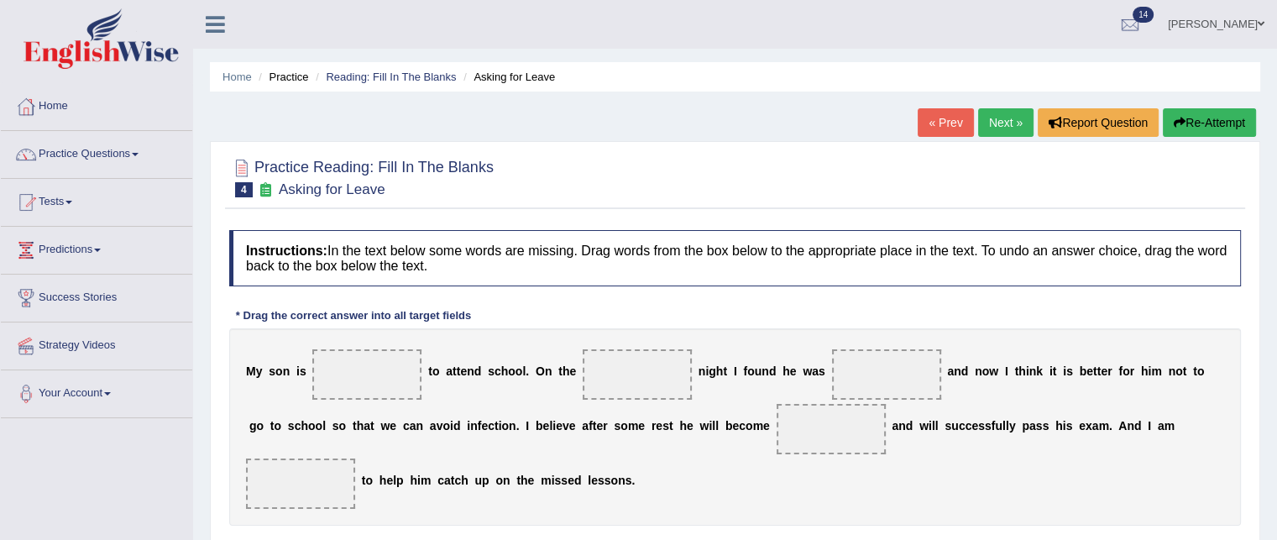
click at [341, 367] on span at bounding box center [366, 374] width 109 height 50
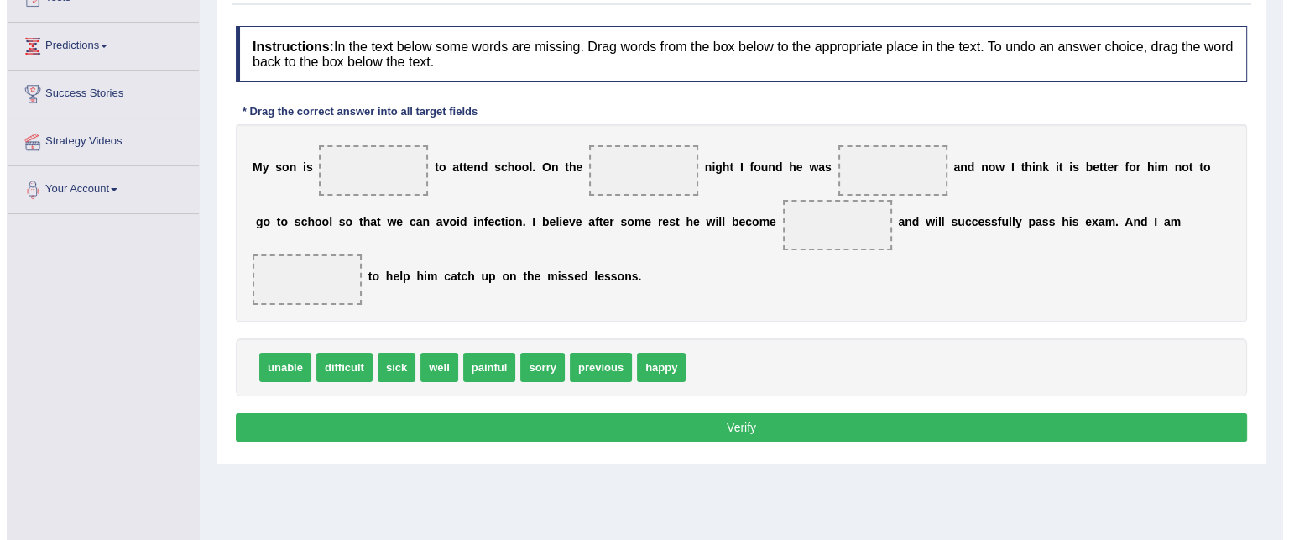
scroll to position [205, 0]
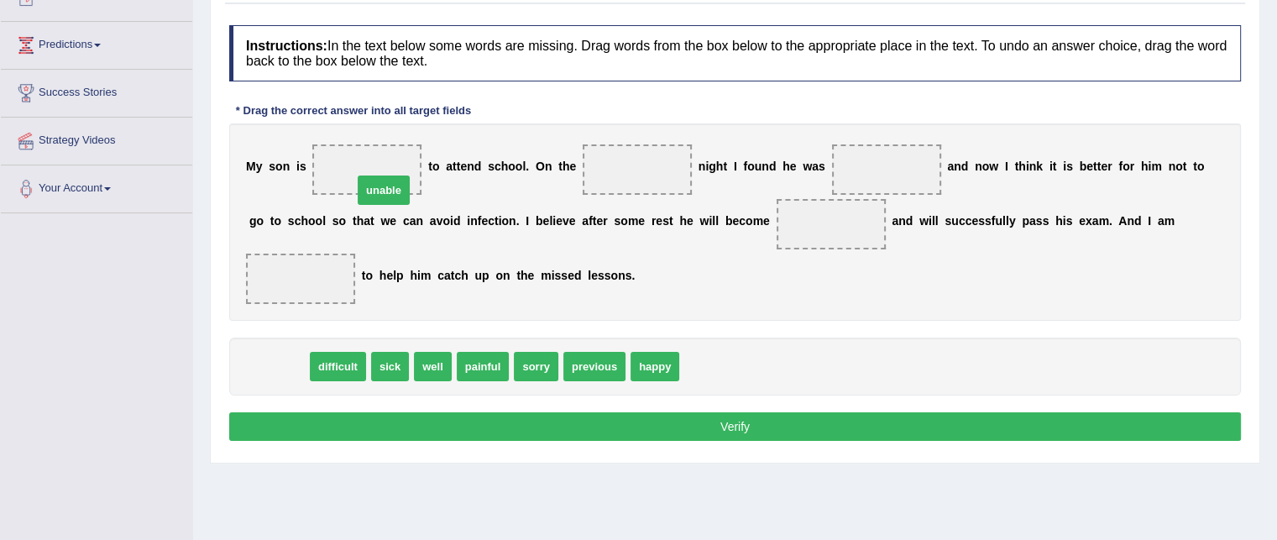
drag, startPoint x: 296, startPoint y: 366, endPoint x: 400, endPoint y: 190, distance: 204.3
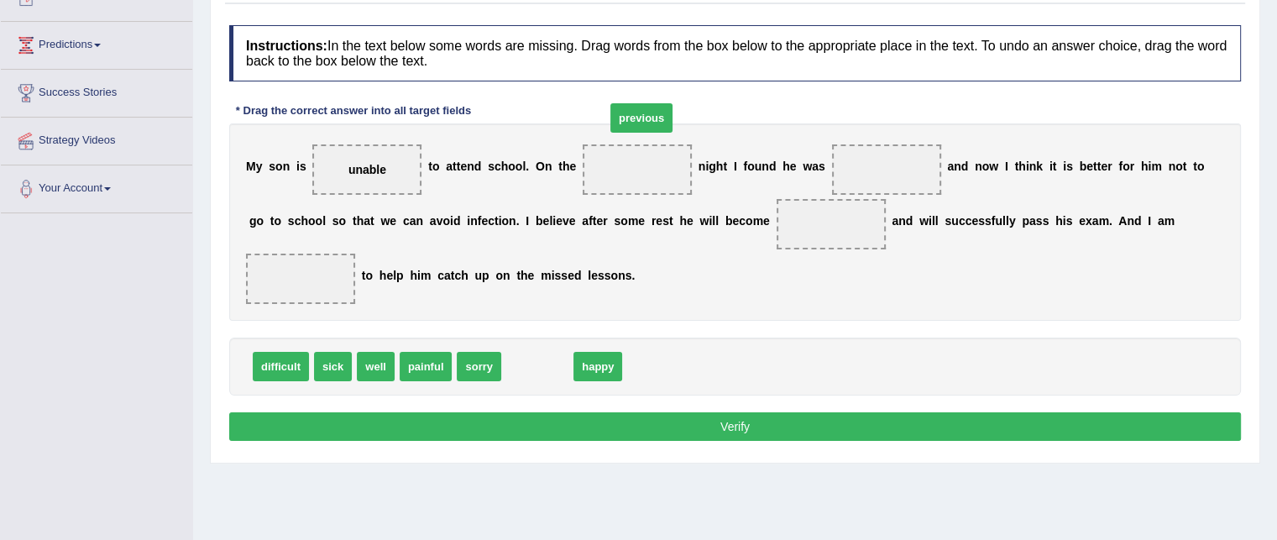
drag, startPoint x: 537, startPoint y: 364, endPoint x: 641, endPoint y: 117, distance: 268.6
click at [641, 117] on span "previous" at bounding box center [641, 117] width 62 height 29
drag, startPoint x: 533, startPoint y: 356, endPoint x: 651, endPoint y: 163, distance: 226.0
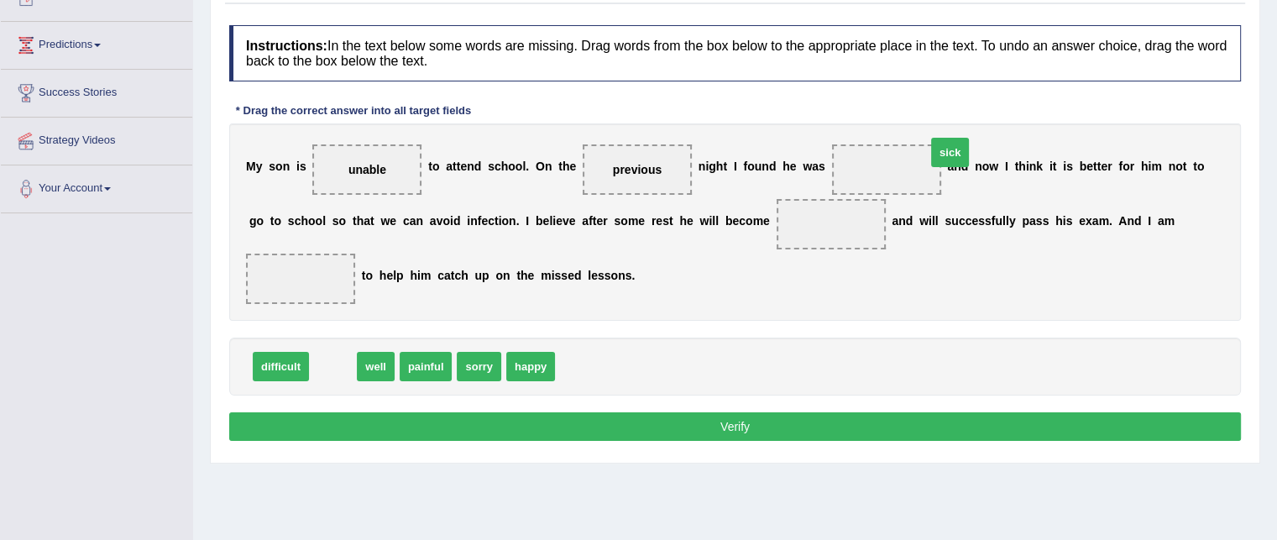
drag, startPoint x: 342, startPoint y: 368, endPoint x: 949, endPoint y: 154, distance: 644.0
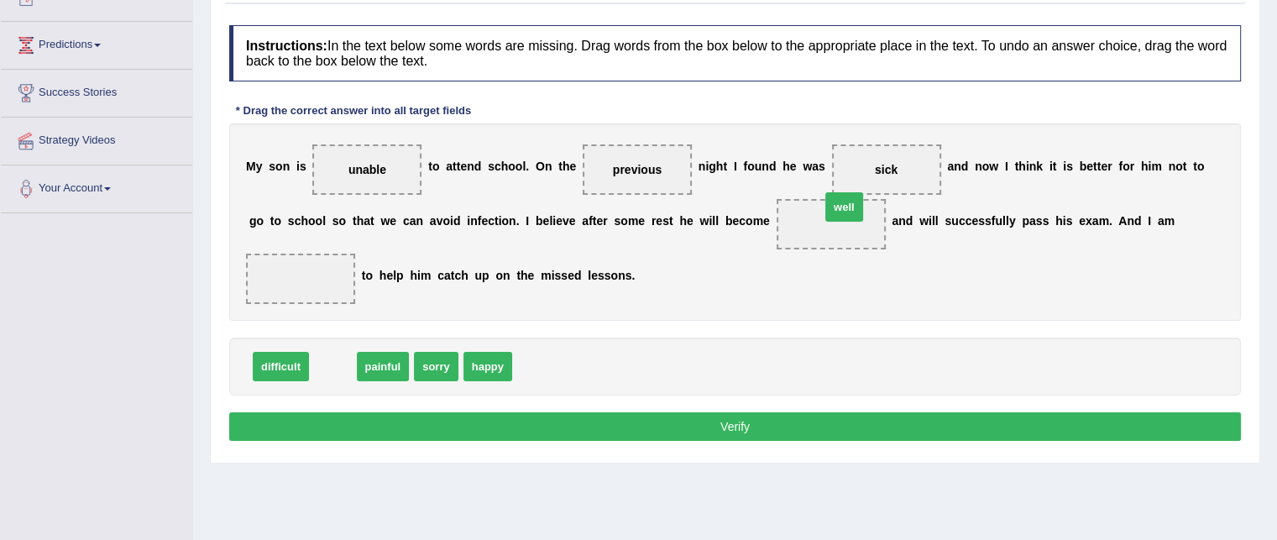
drag, startPoint x: 329, startPoint y: 370, endPoint x: 836, endPoint y: 217, distance: 529.5
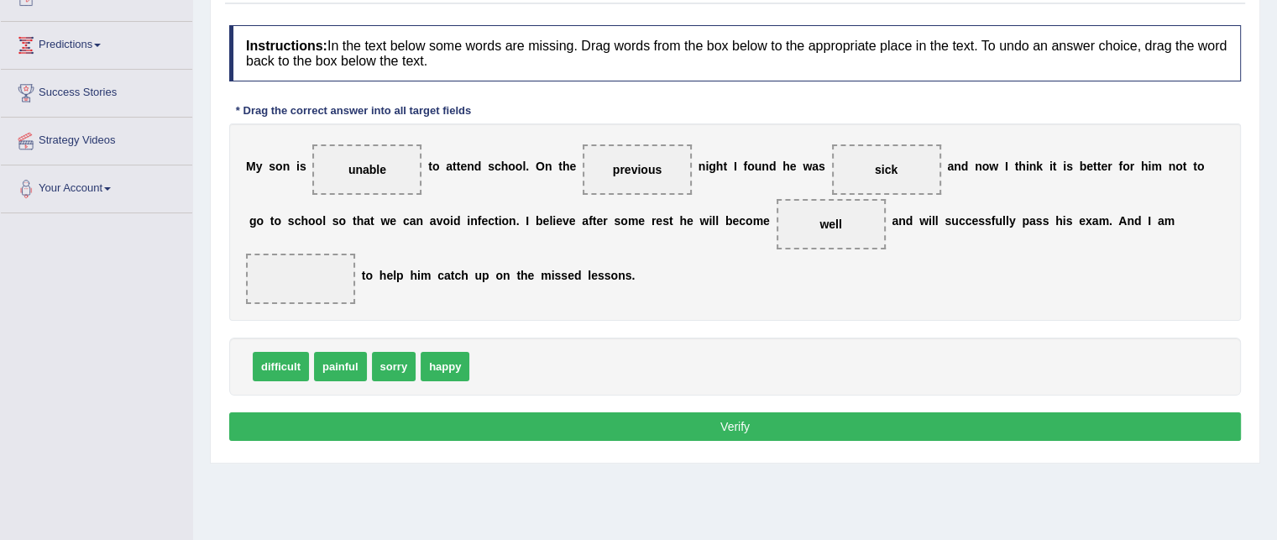
drag, startPoint x: 326, startPoint y: 260, endPoint x: 356, endPoint y: 338, distance: 83.7
click at [356, 338] on div "Instructions: In the text below some words are missing. Drag words from the box…" at bounding box center [735, 235] width 1020 height 437
drag, startPoint x: 435, startPoint y: 365, endPoint x: 277, endPoint y: 282, distance: 178.3
click at [403, 421] on button "Verify" at bounding box center [734, 426] width 1011 height 29
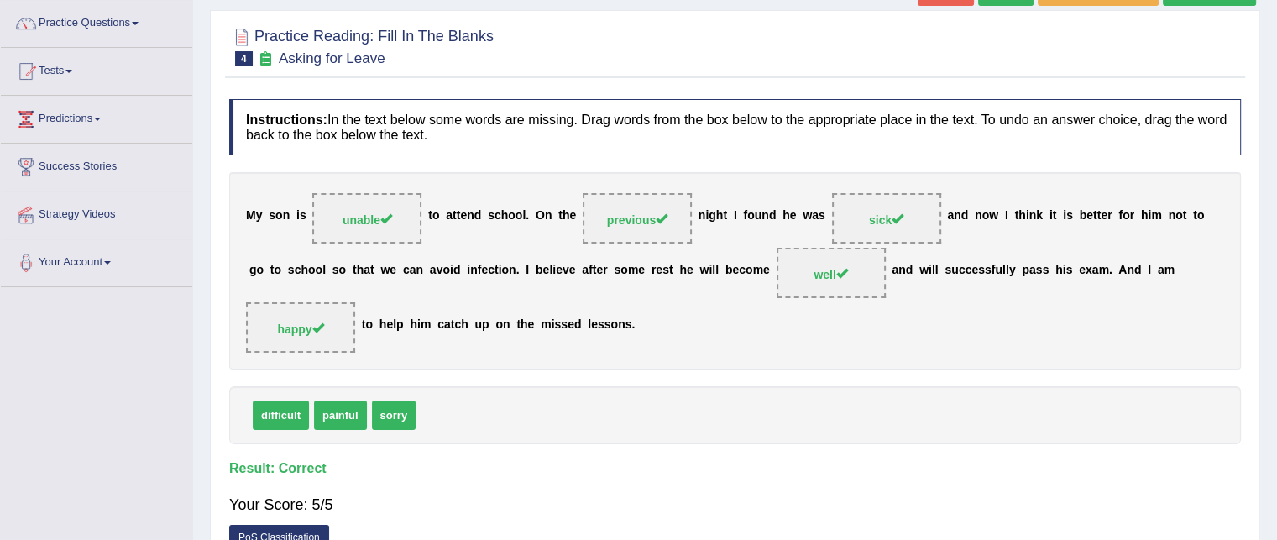
scroll to position [0, 0]
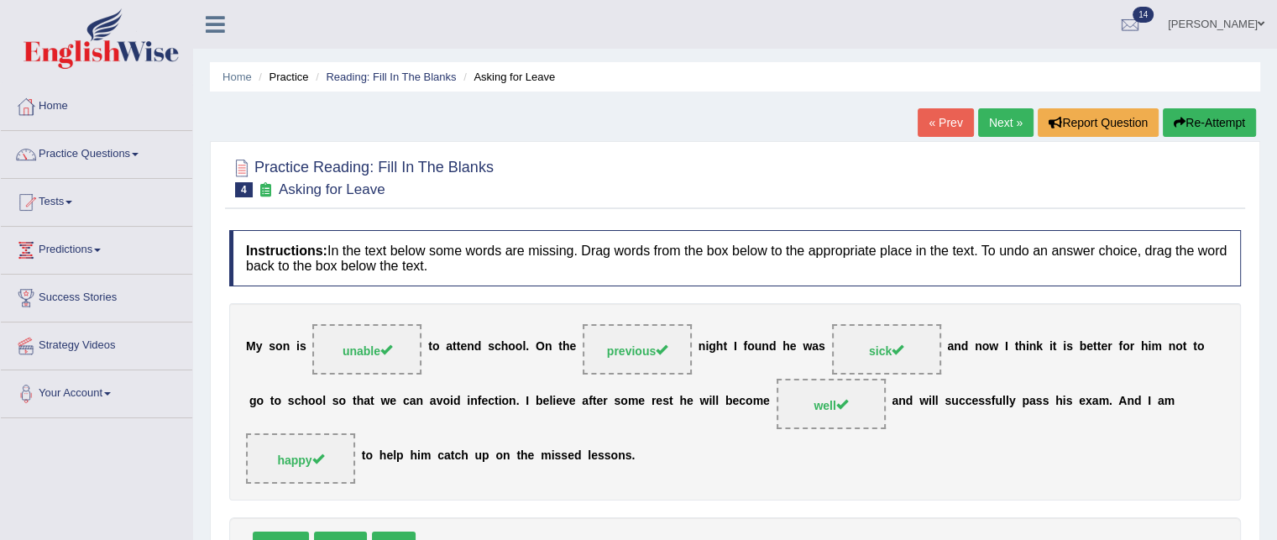
click at [999, 119] on link "Next »" at bounding box center [1005, 122] width 55 height 29
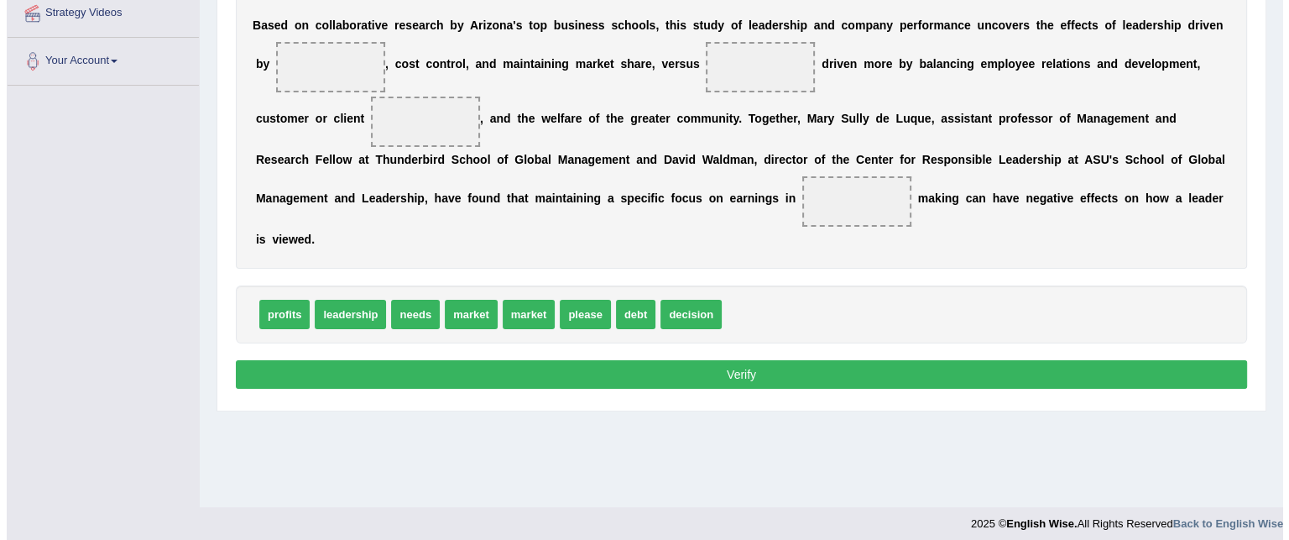
scroll to position [213, 0]
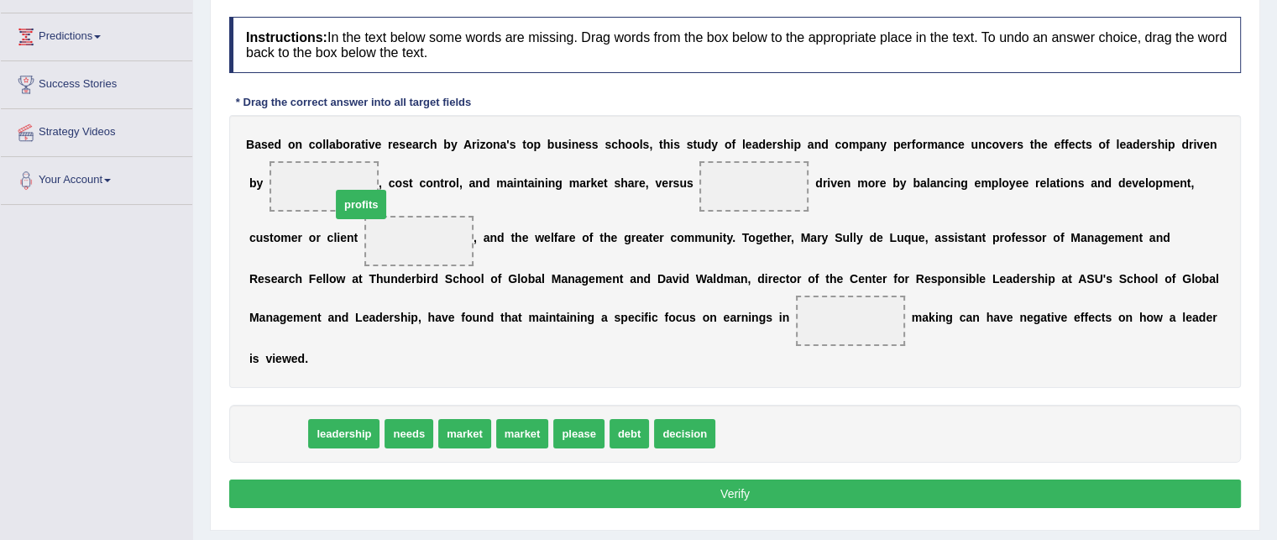
drag, startPoint x: 286, startPoint y: 428, endPoint x: 364, endPoint y: 198, distance: 242.9
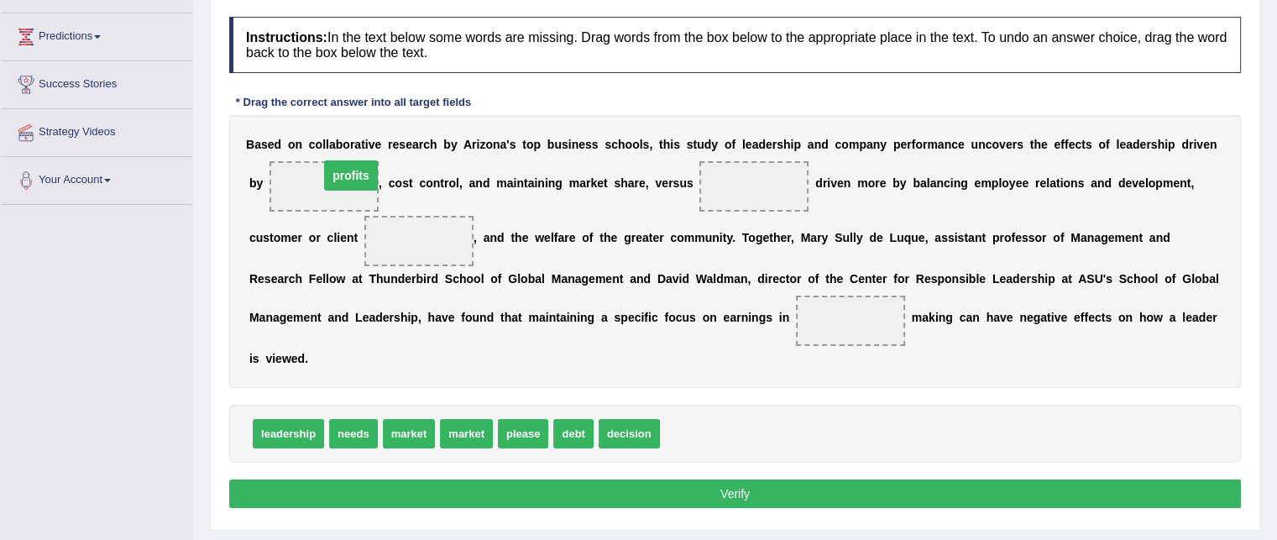
drag, startPoint x: 415, startPoint y: 241, endPoint x: 348, endPoint y: 175, distance: 94.4
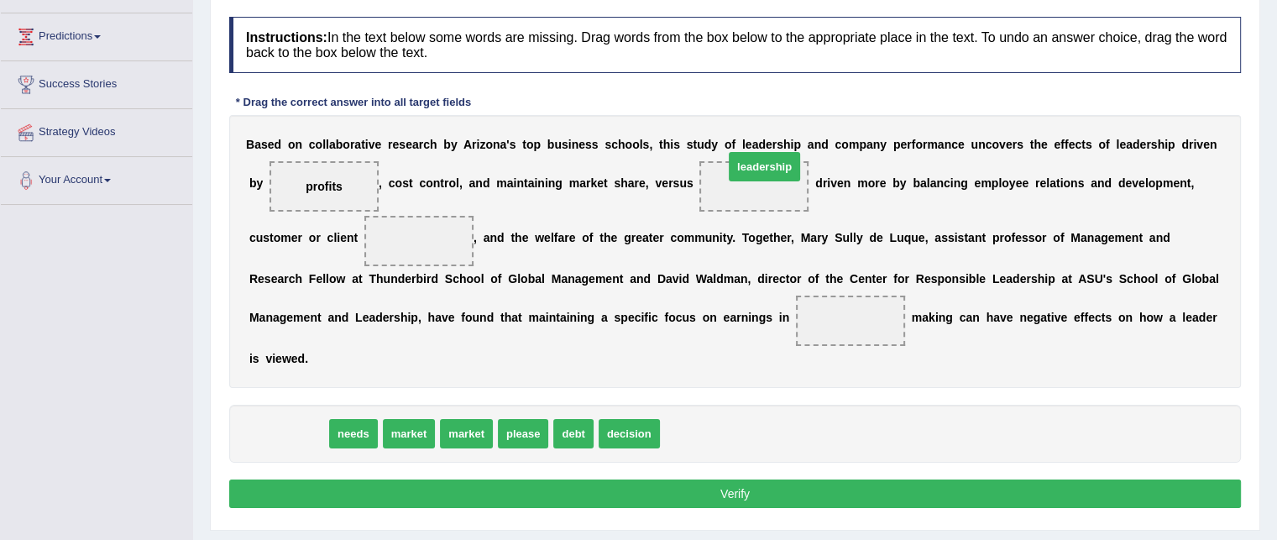
drag, startPoint x: 290, startPoint y: 432, endPoint x: 764, endPoint y: 167, distance: 543.4
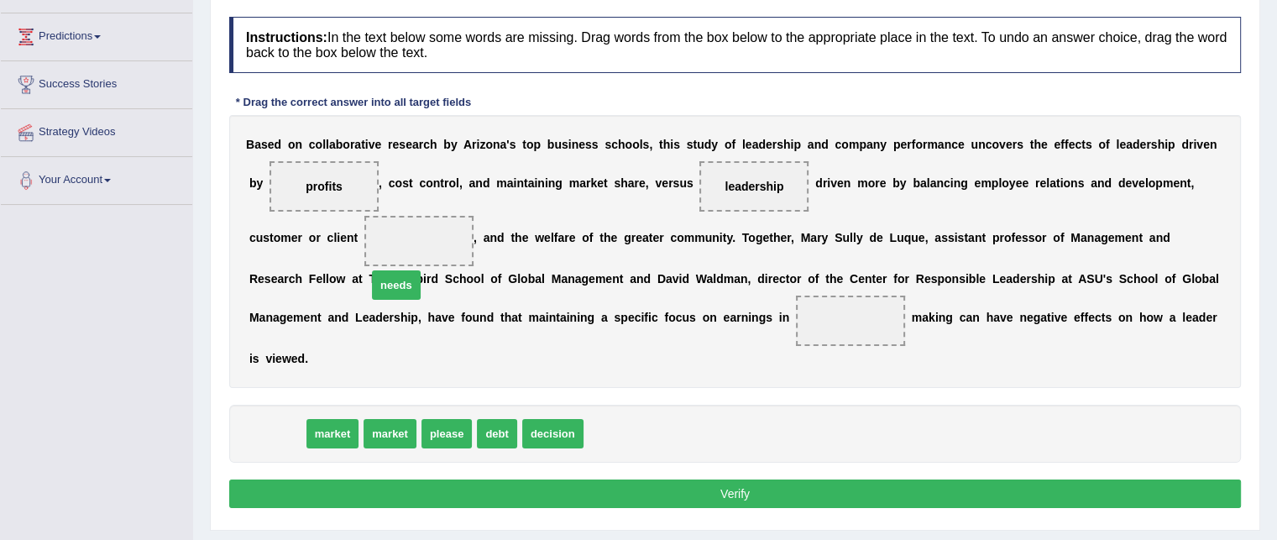
drag, startPoint x: 276, startPoint y: 425, endPoint x: 395, endPoint y: 275, distance: 191.1
click at [395, 275] on span "needs" at bounding box center [396, 284] width 49 height 29
drag, startPoint x: 293, startPoint y: 435, endPoint x: 441, endPoint y: 244, distance: 241.1
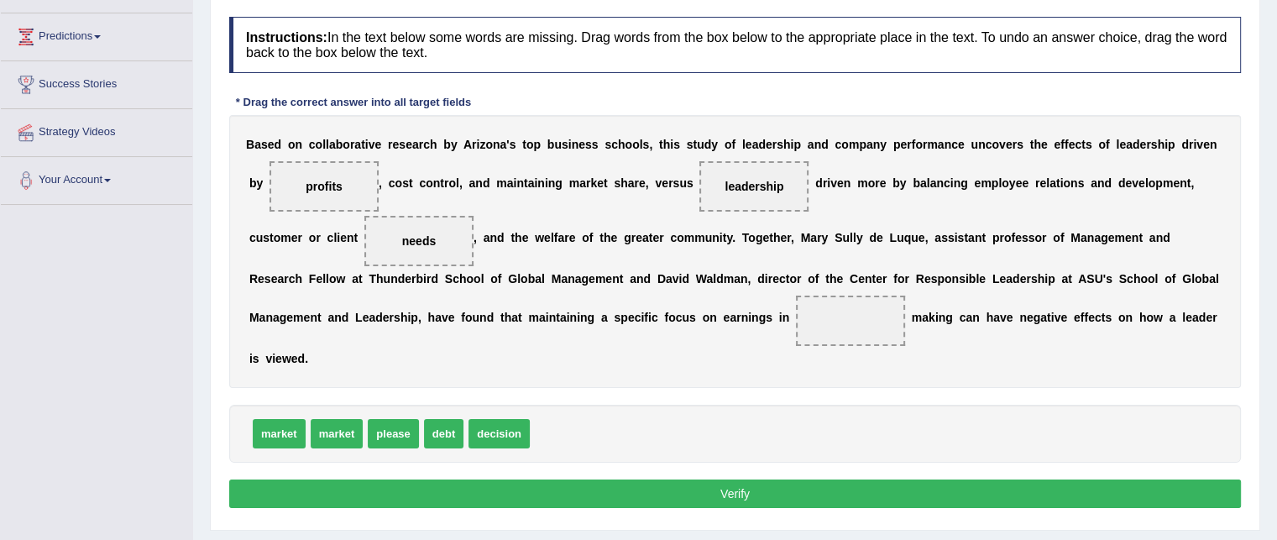
click at [498, 421] on span "decision" at bounding box center [498, 433] width 61 height 29
drag, startPoint x: 353, startPoint y: 434, endPoint x: 363, endPoint y: 433, distance: 10.1
drag, startPoint x: 420, startPoint y: 424, endPoint x: 834, endPoint y: 305, distance: 430.6
click at [675, 488] on button "Verify" at bounding box center [734, 493] width 1011 height 29
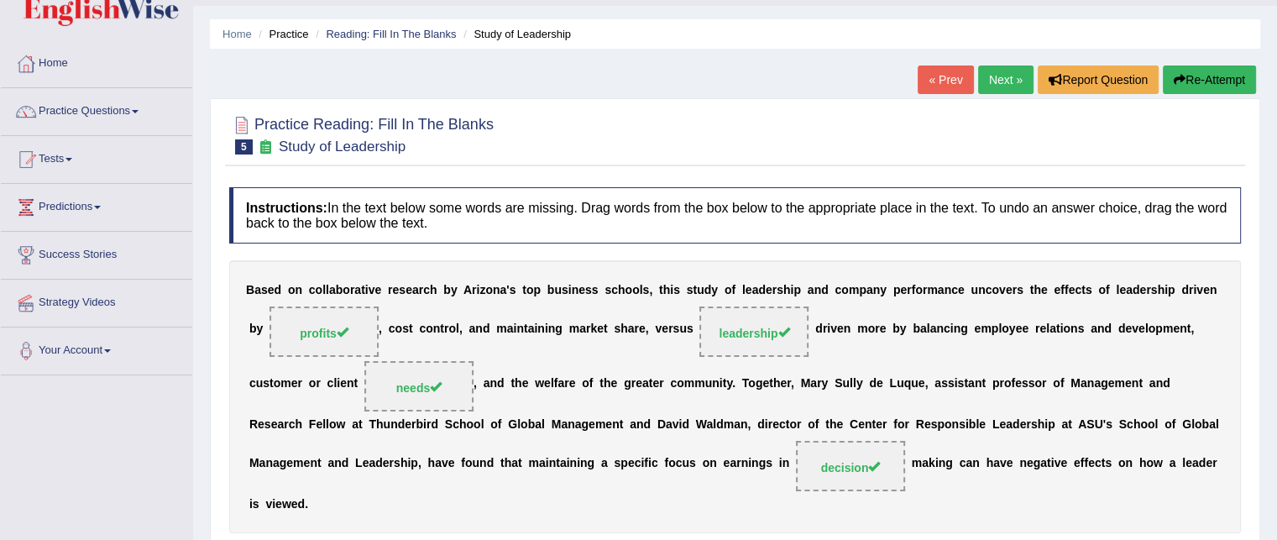
scroll to position [41, 0]
